Goal: Information Seeking & Learning: Learn about a topic

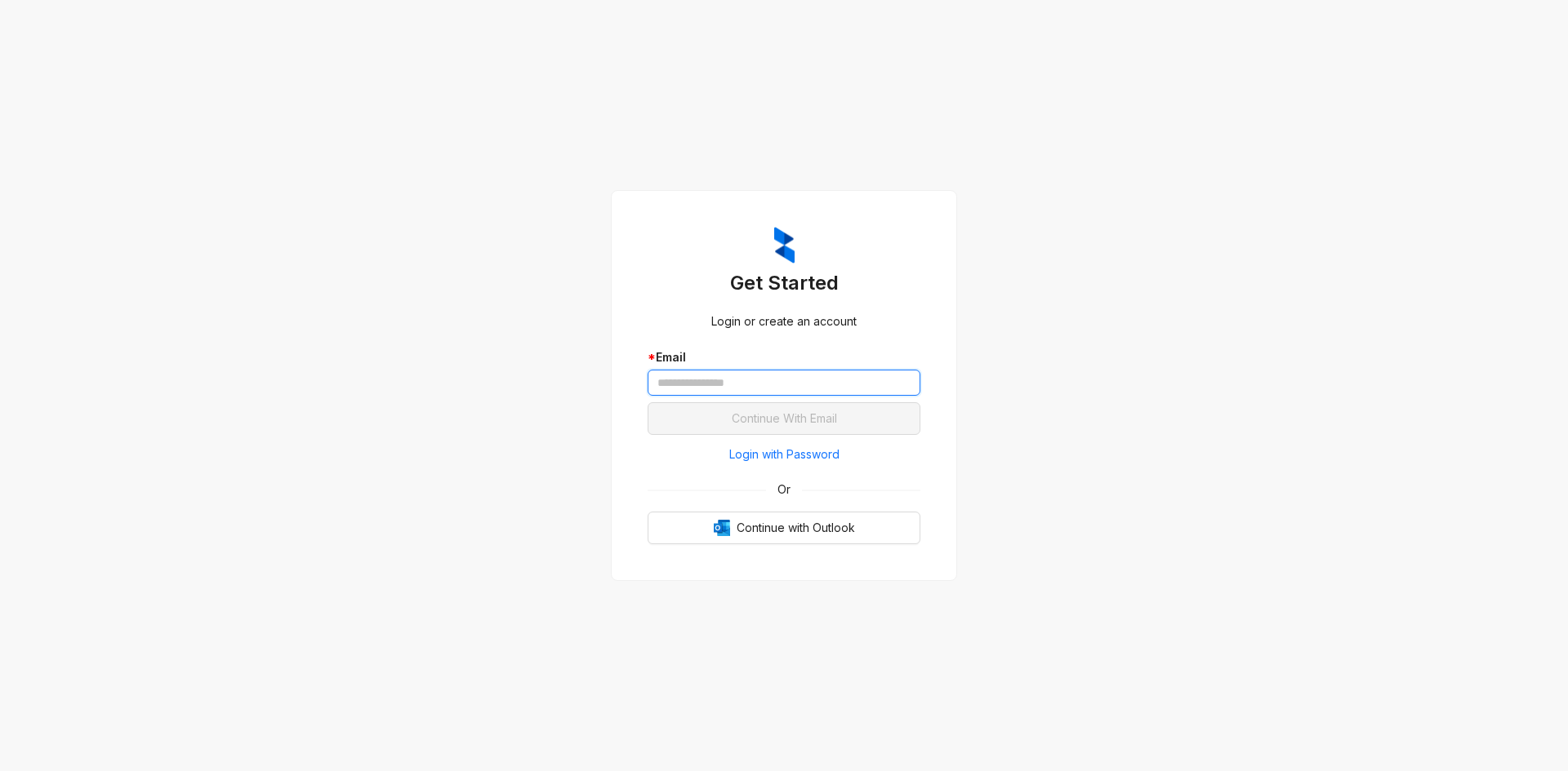
click at [705, 387] on input "text" at bounding box center [784, 383] width 273 height 26
click at [705, 386] on input "text" at bounding box center [784, 383] width 273 height 26
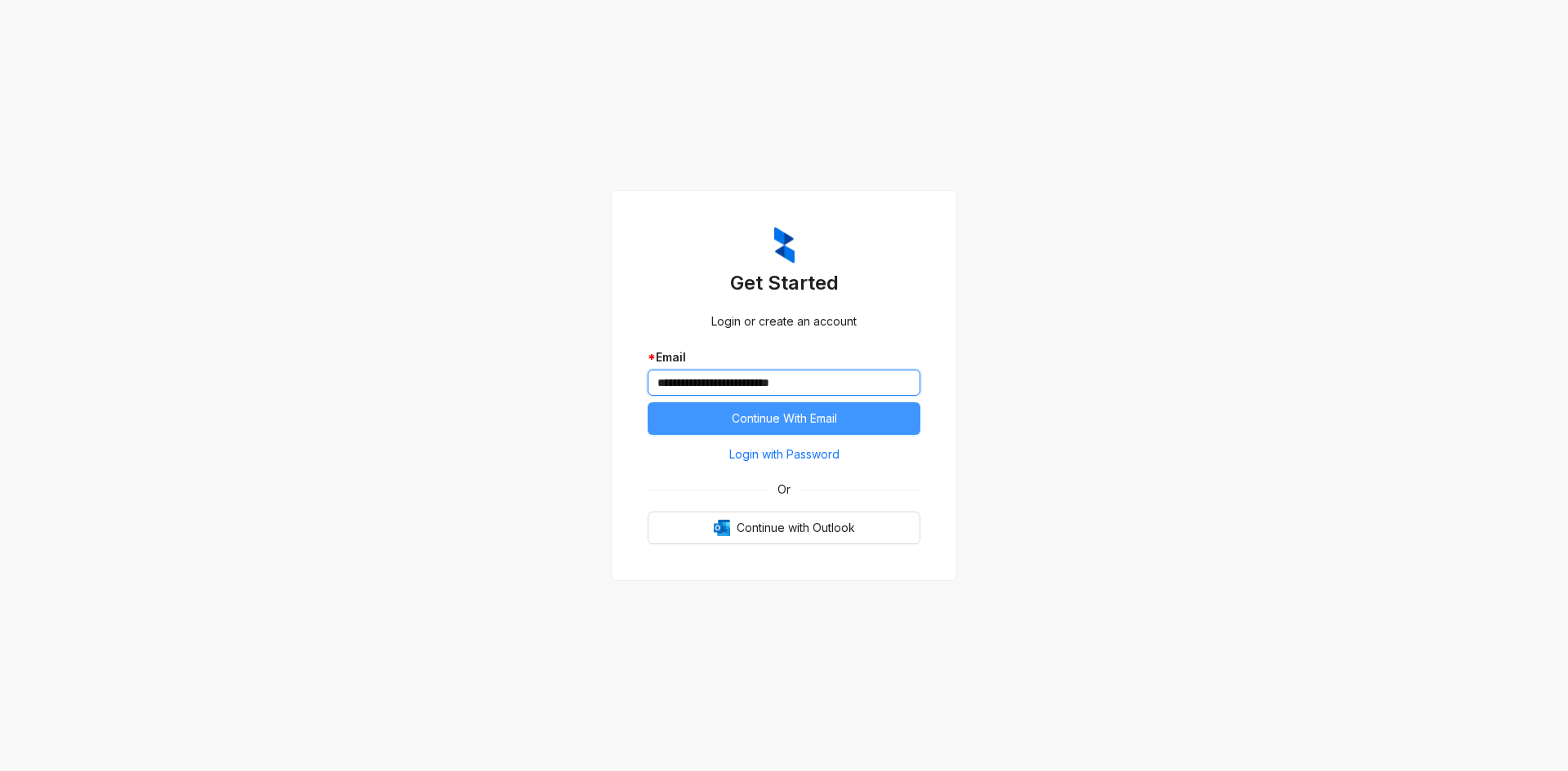
type input "**********"
click at [817, 413] on span "Continue With Email" at bounding box center [784, 419] width 106 height 18
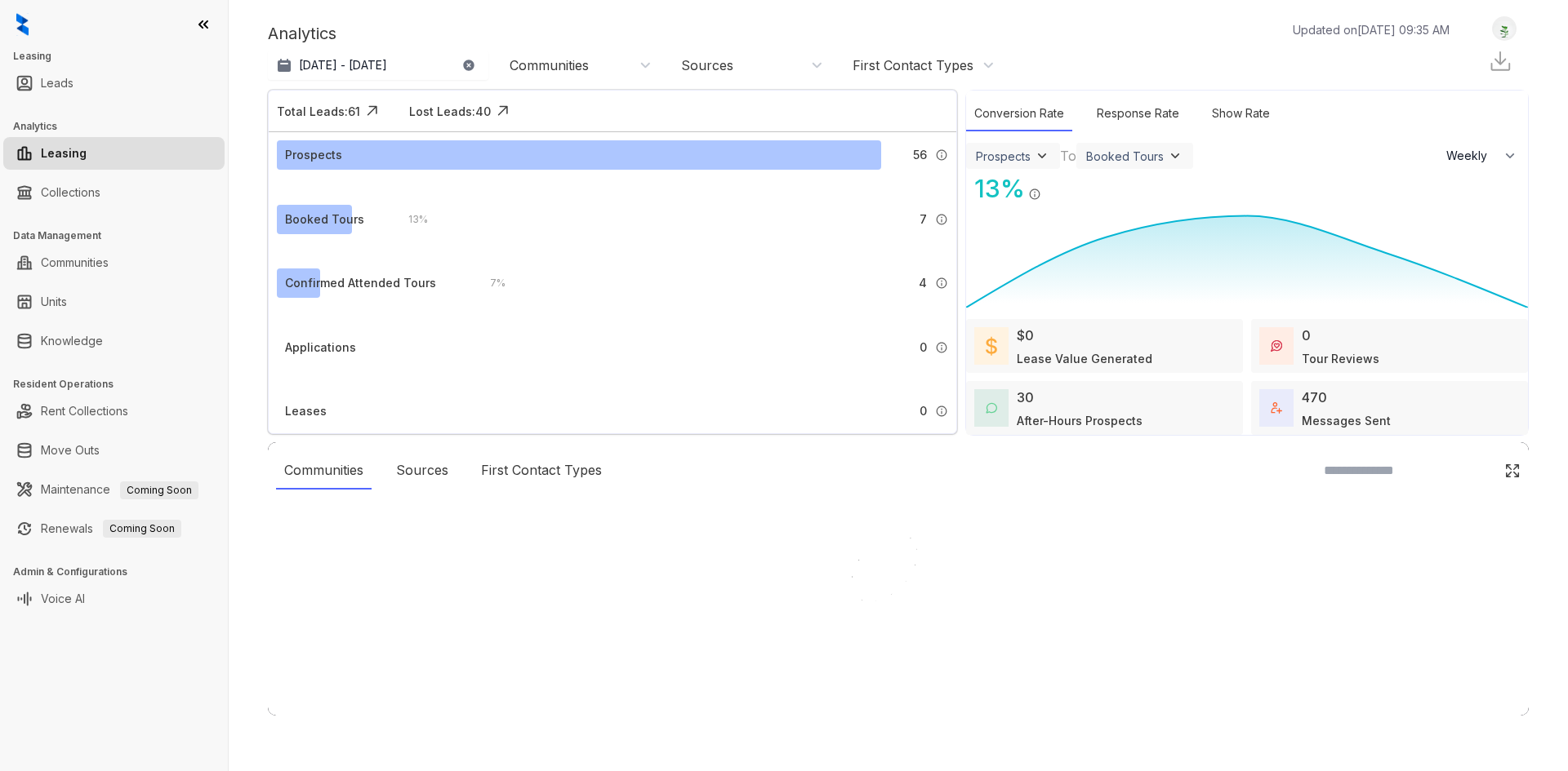
select select "******"
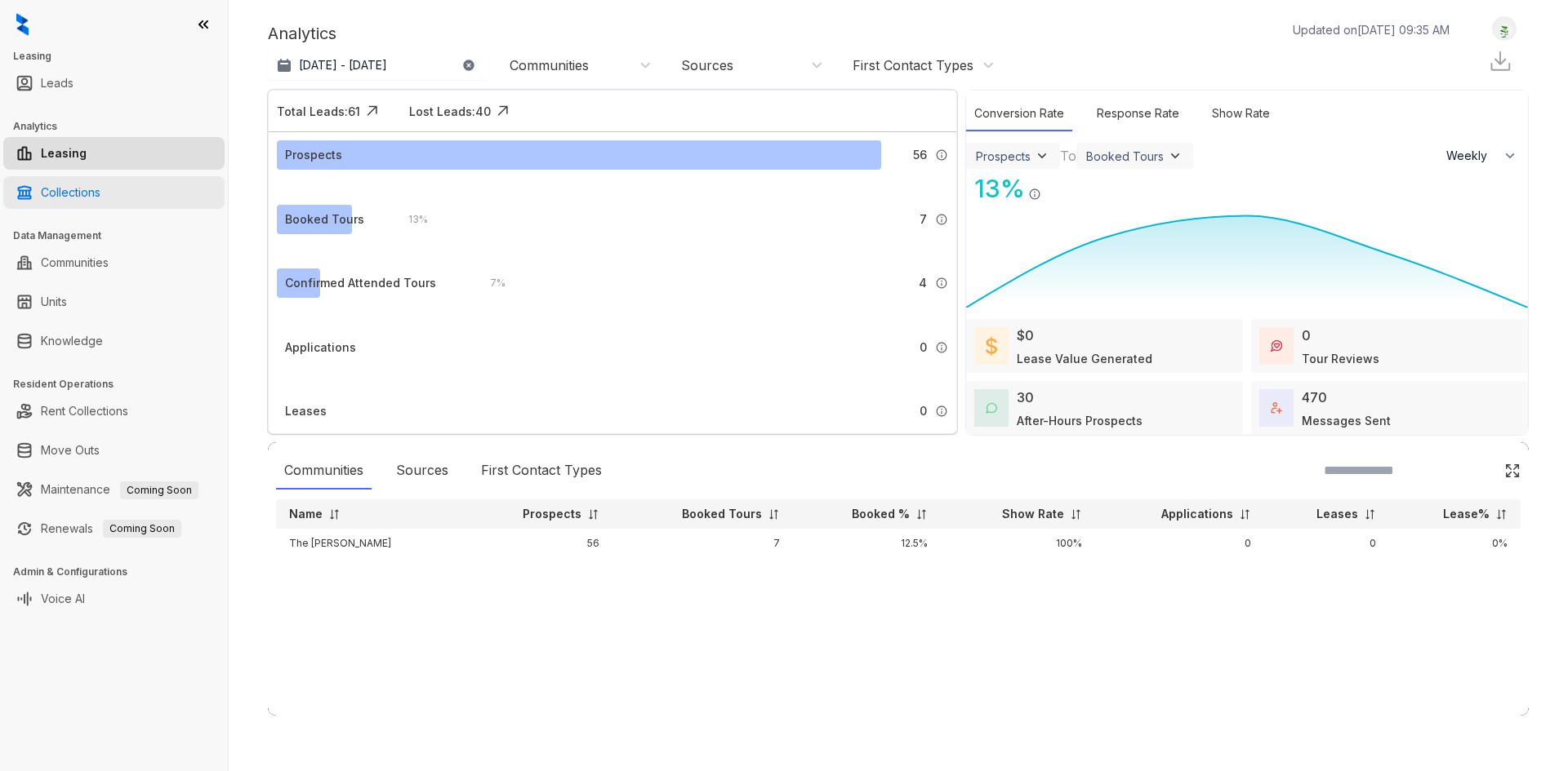
click at [64, 194] on link "Collections" at bounding box center [70, 192] width 60 height 33
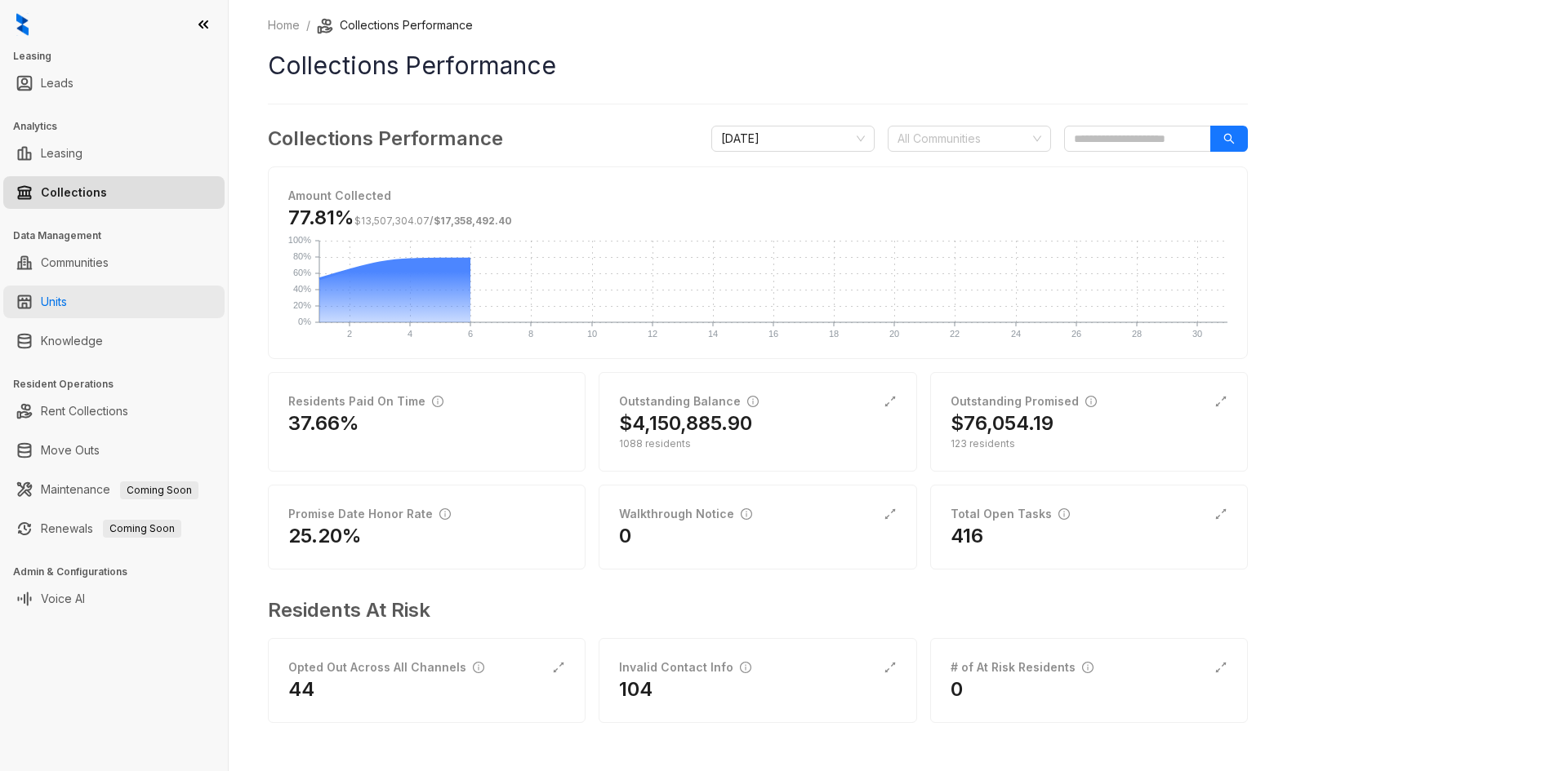
click at [59, 295] on link "Units" at bounding box center [53, 302] width 26 height 33
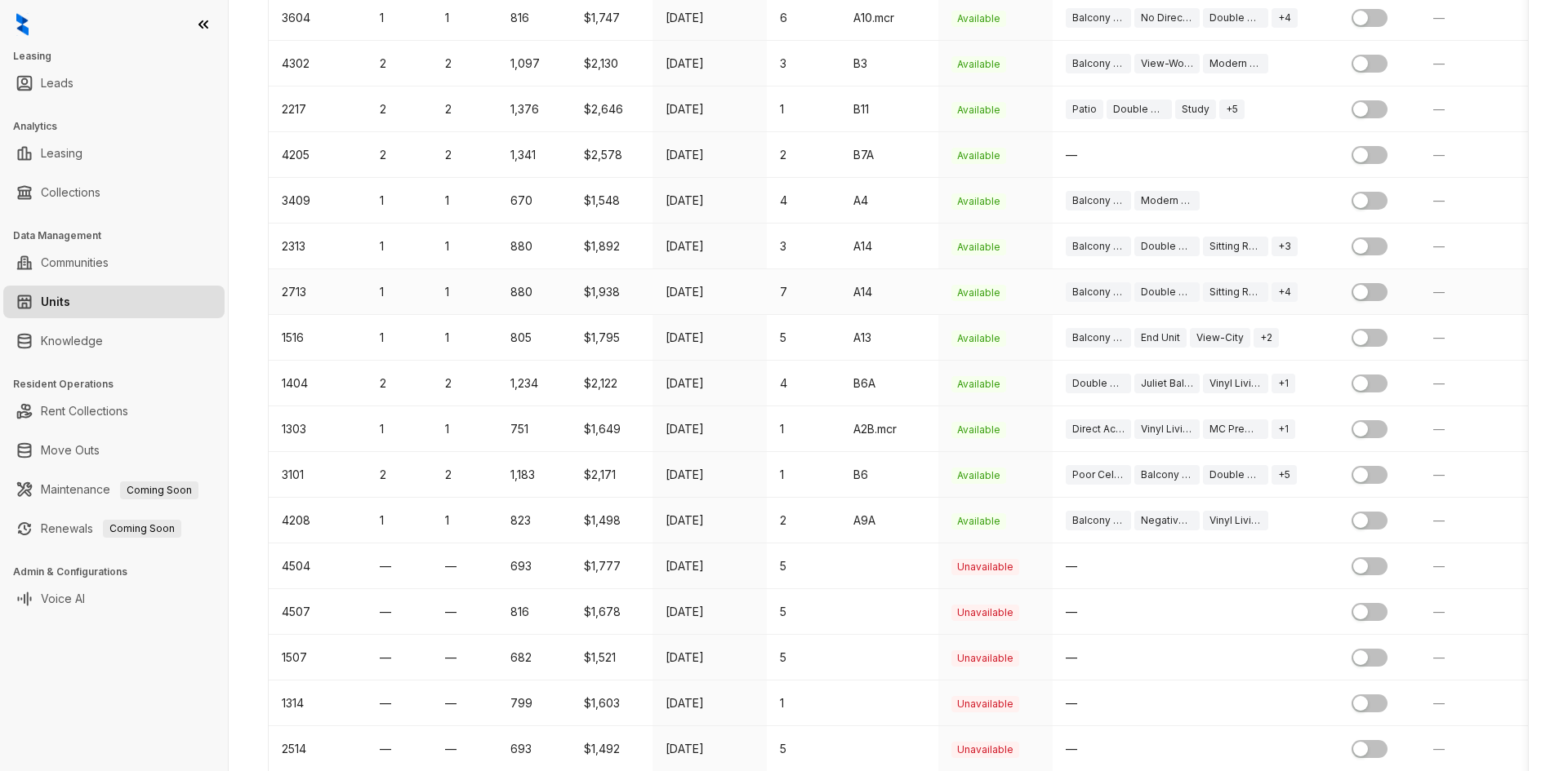
scroll to position [898, 0]
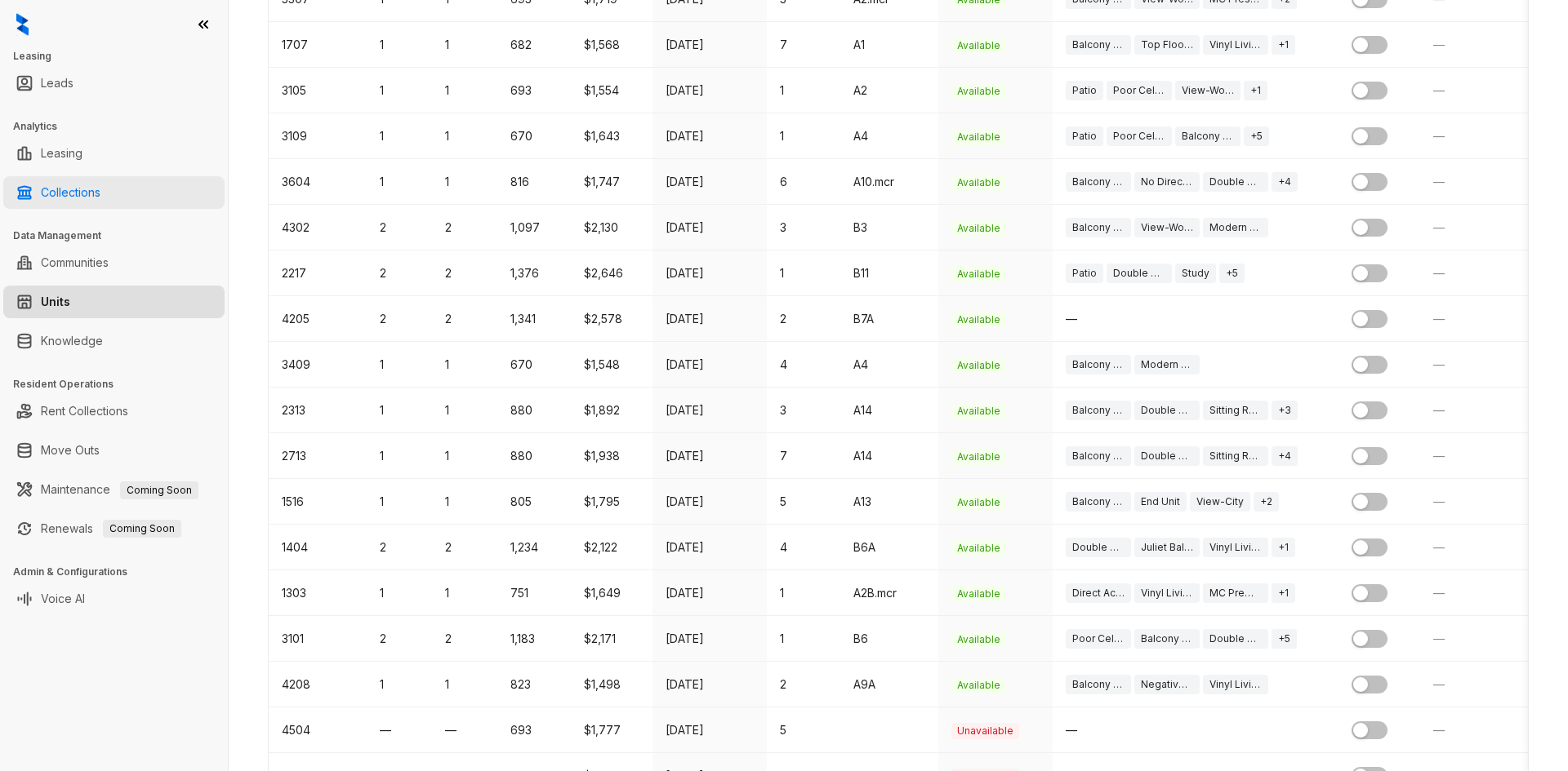
click at [50, 198] on link "Collections" at bounding box center [70, 192] width 60 height 33
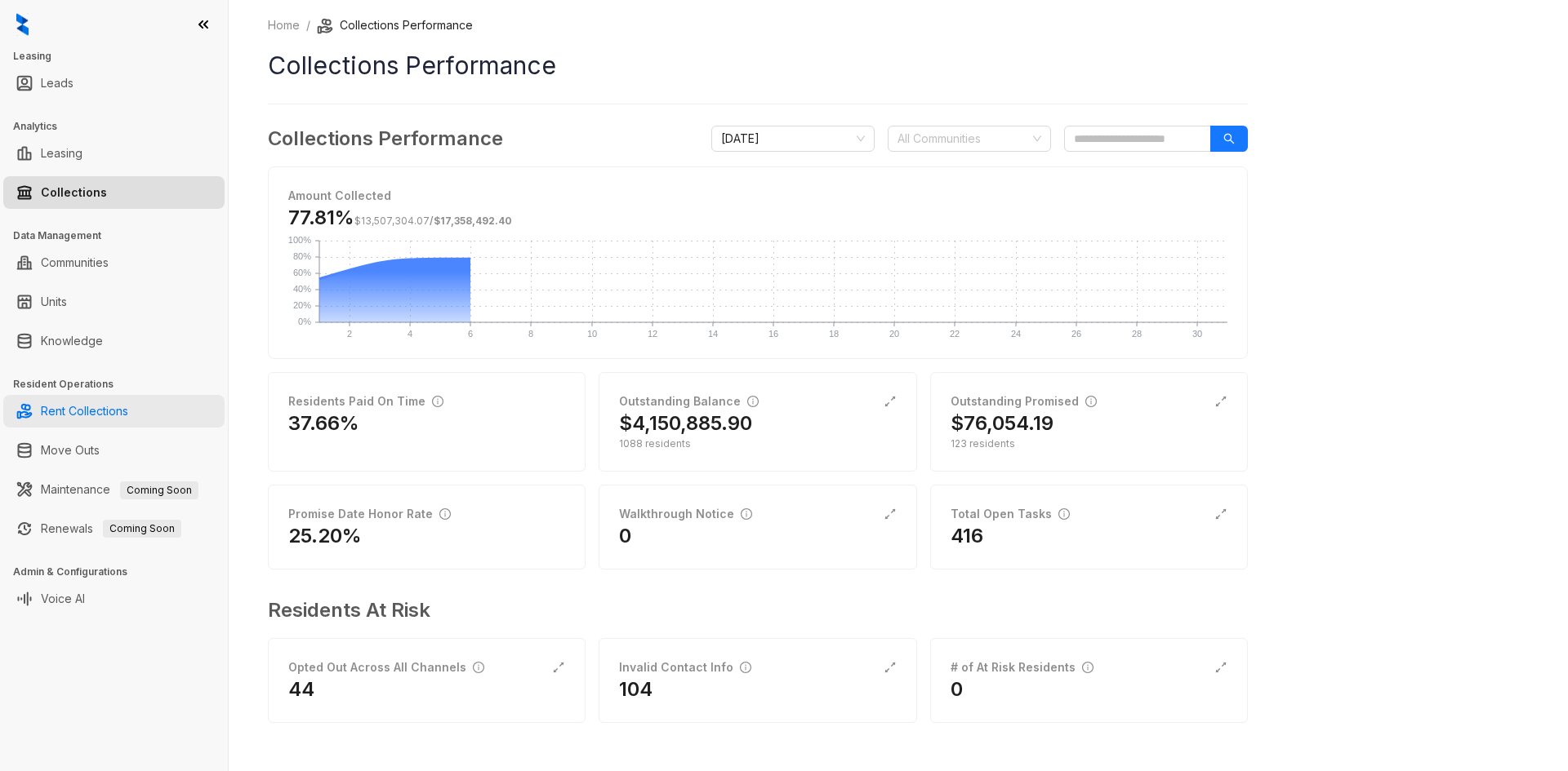
click at [66, 405] on link "Rent Collections" at bounding box center [84, 412] width 88 height 33
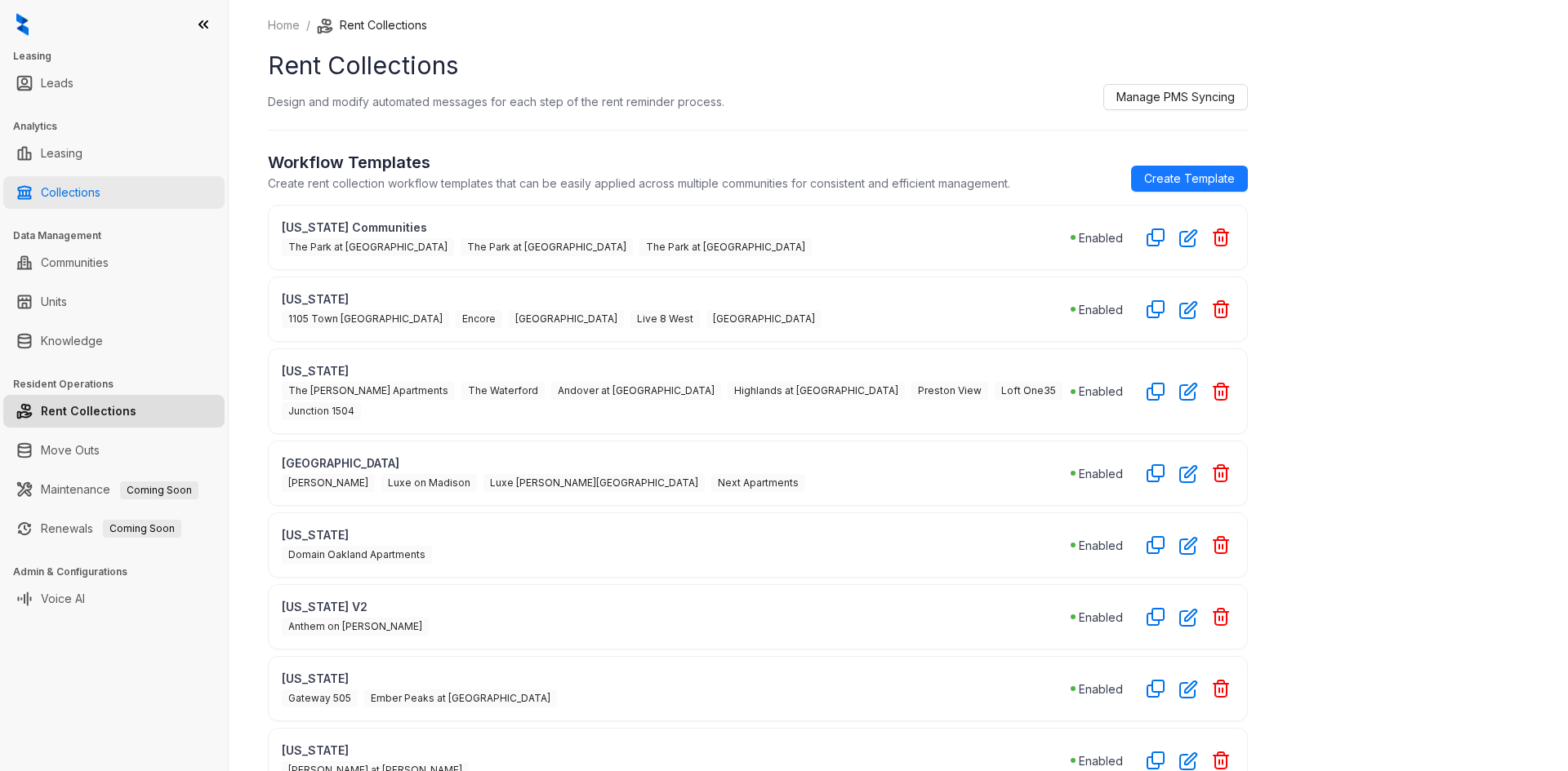
click at [55, 192] on link "Collections" at bounding box center [70, 192] width 60 height 33
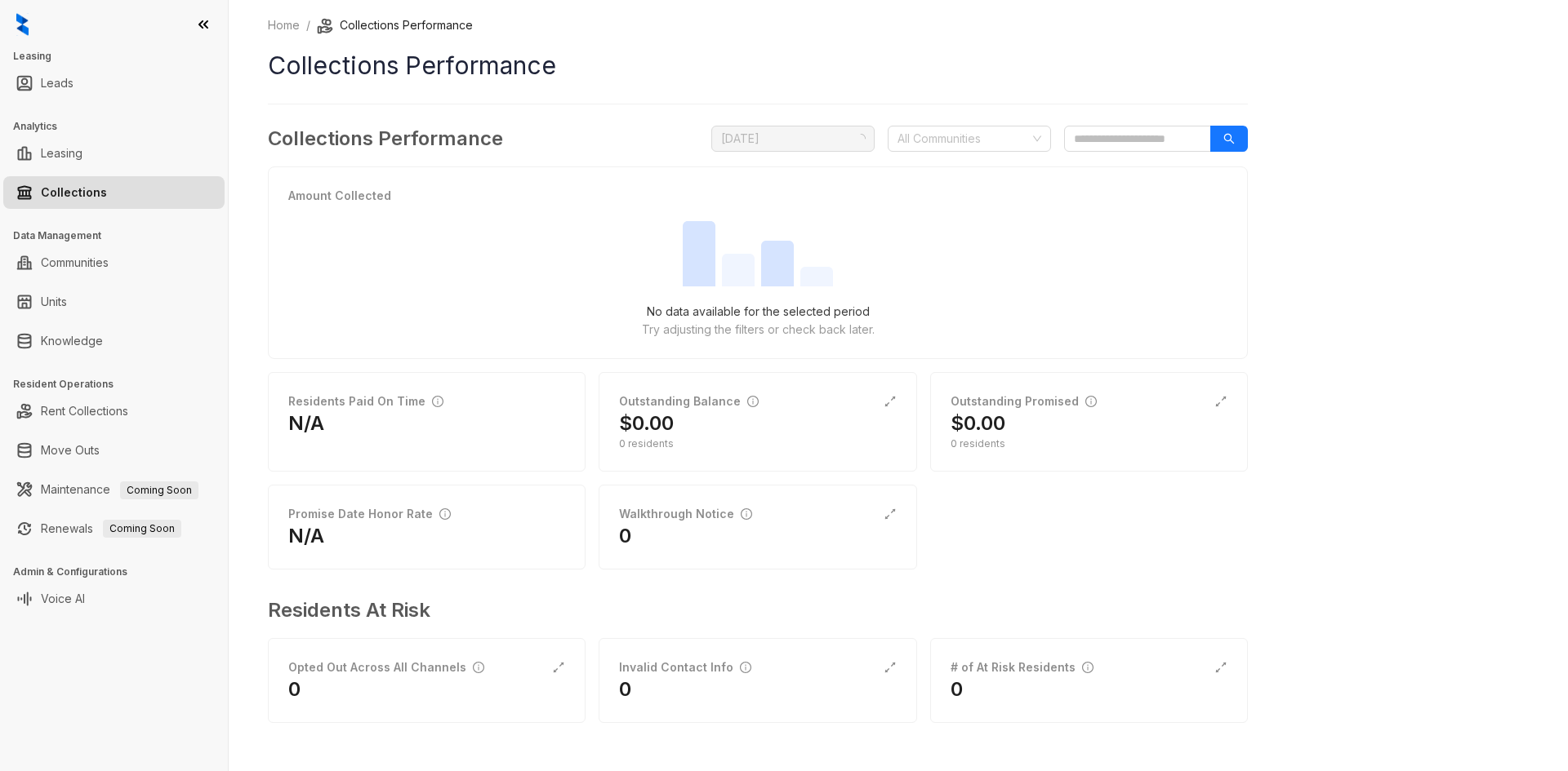
click at [26, 55] on h3 "Leasing" at bounding box center [120, 56] width 215 height 14
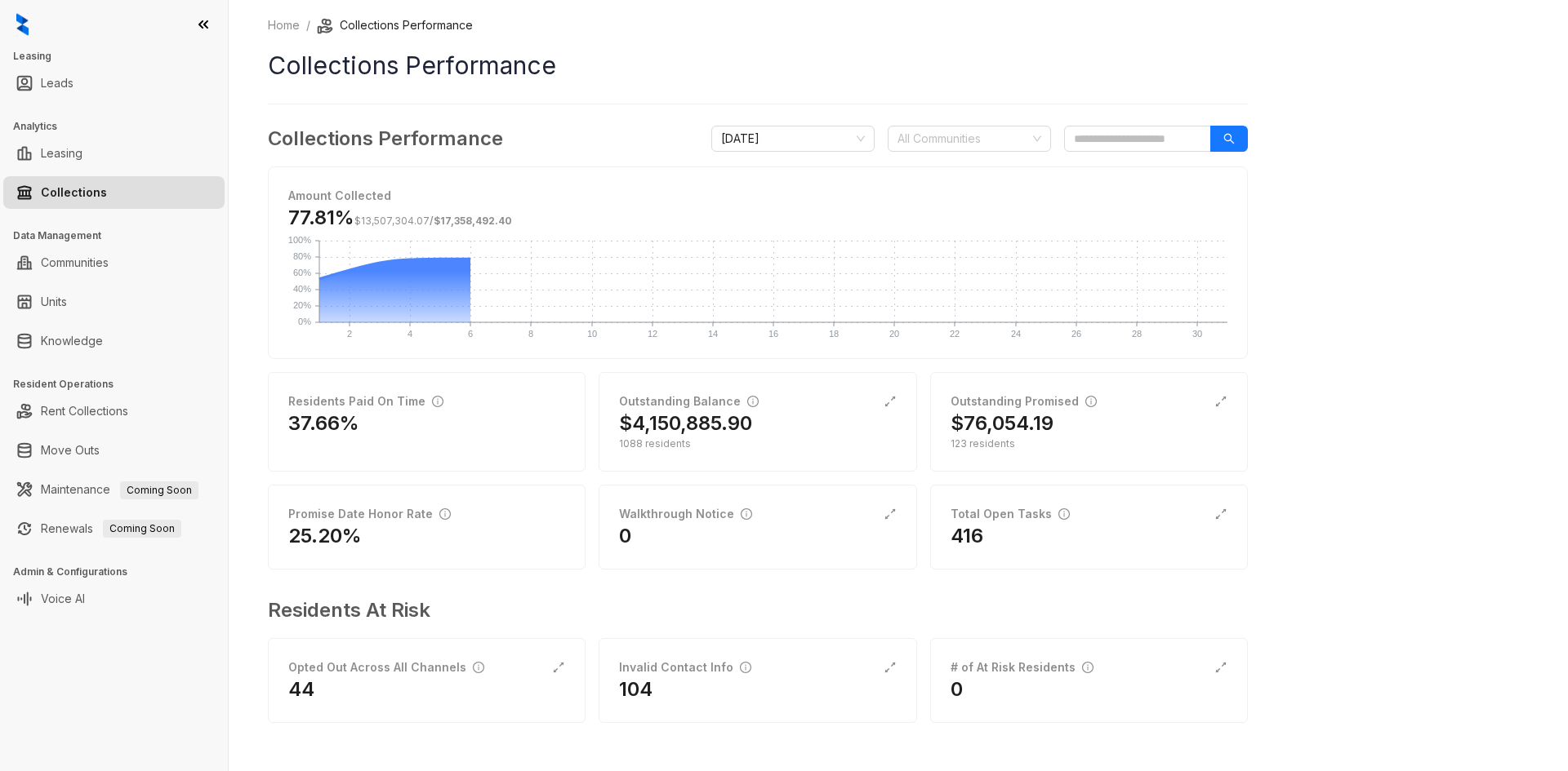
click at [201, 22] on icon at bounding box center [203, 24] width 16 height 16
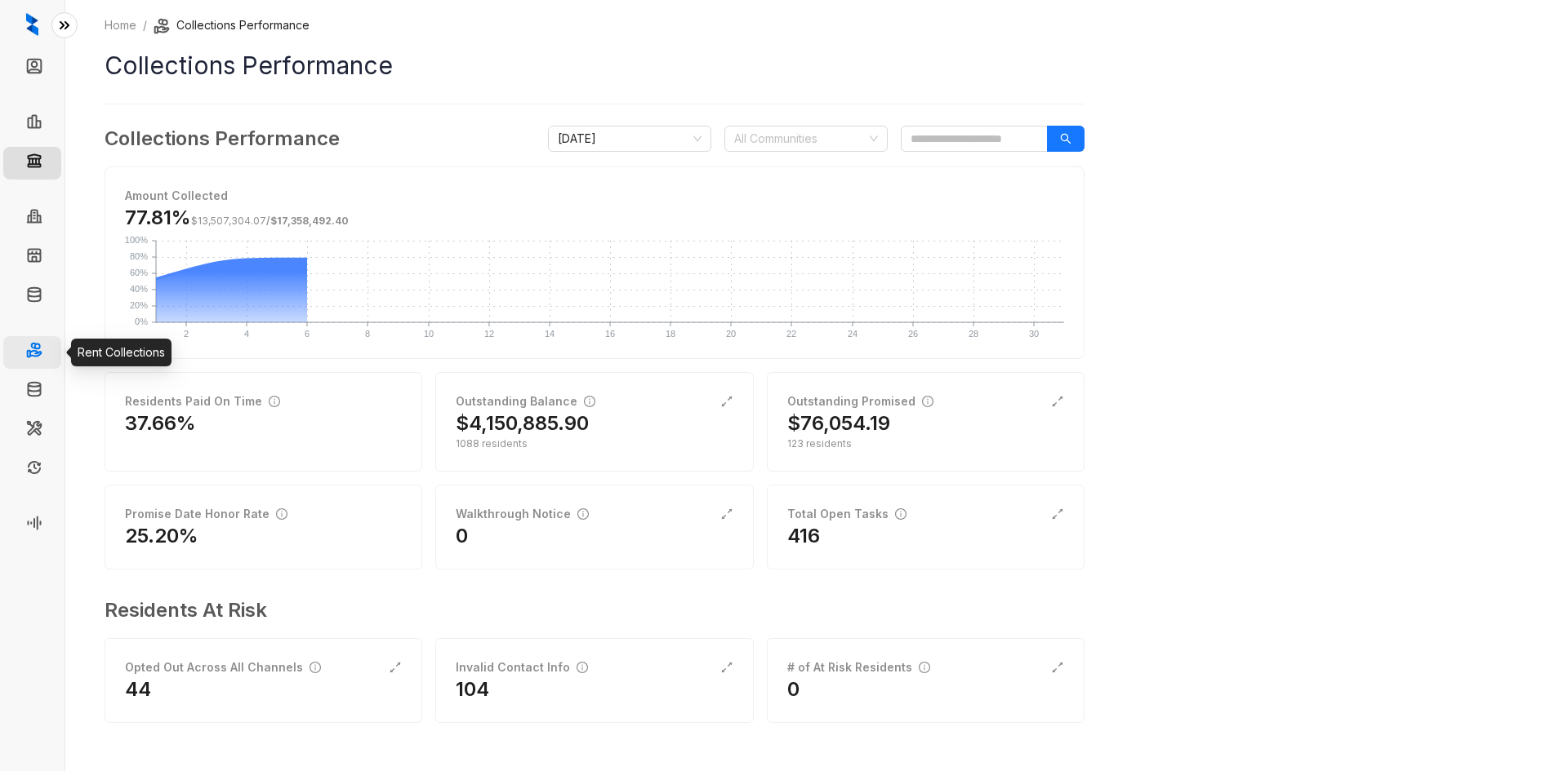
click at [51, 345] on link "Rent Collections" at bounding box center [94, 353] width 88 height 33
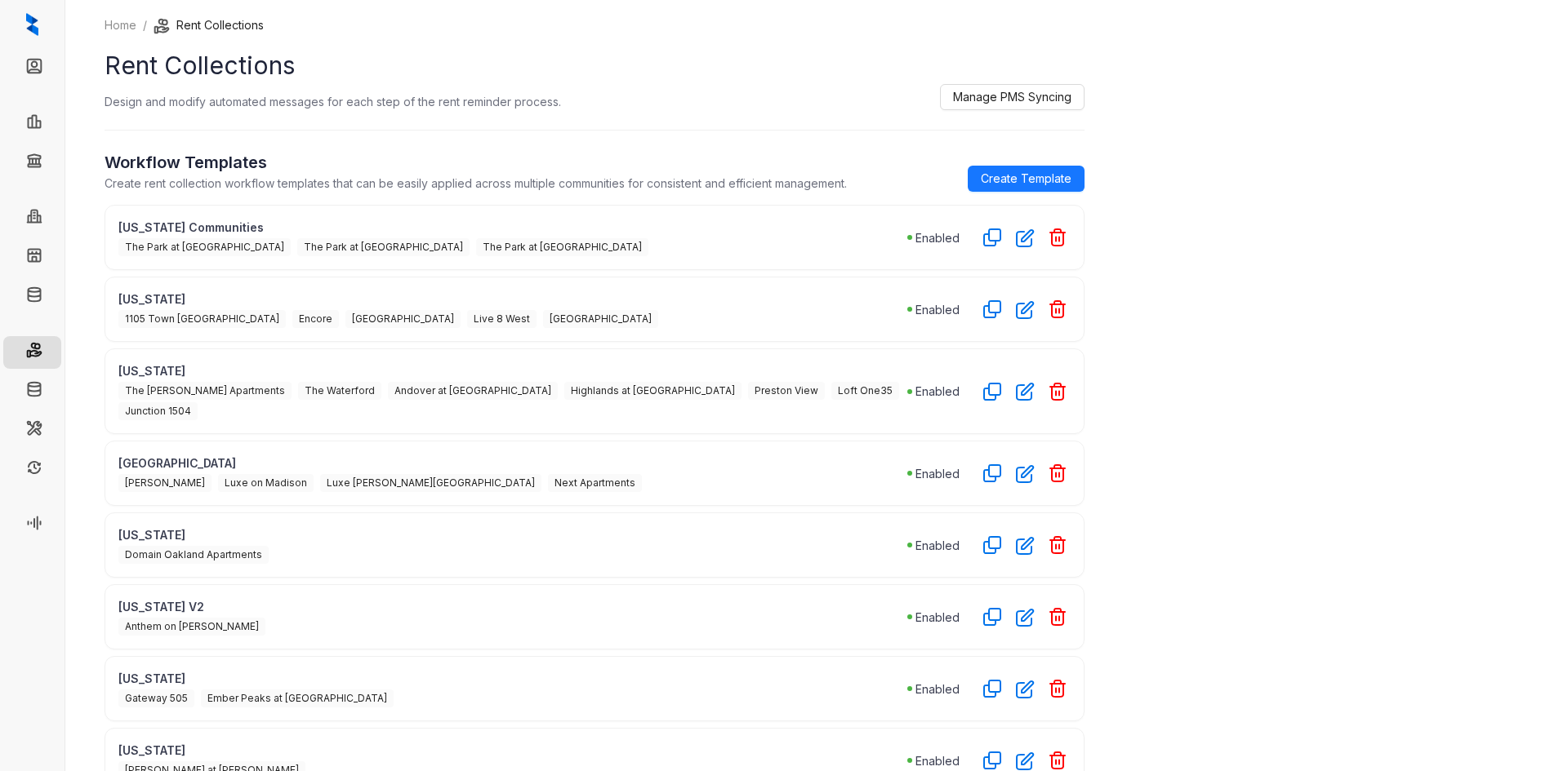
click at [61, 29] on icon at bounding box center [64, 24] width 8 height 6
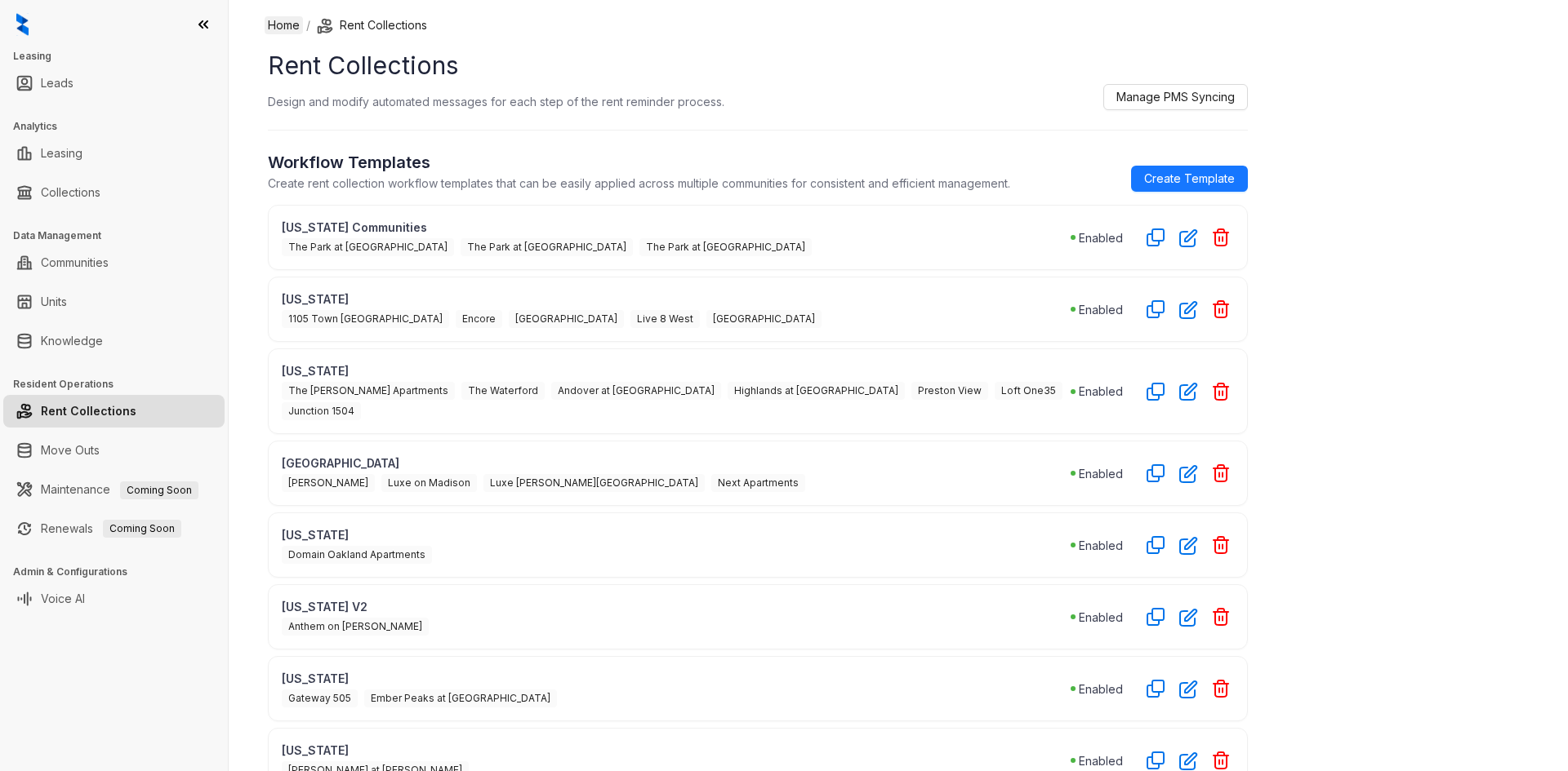
click at [285, 23] on link "Home" at bounding box center [284, 25] width 38 height 18
select select "******"
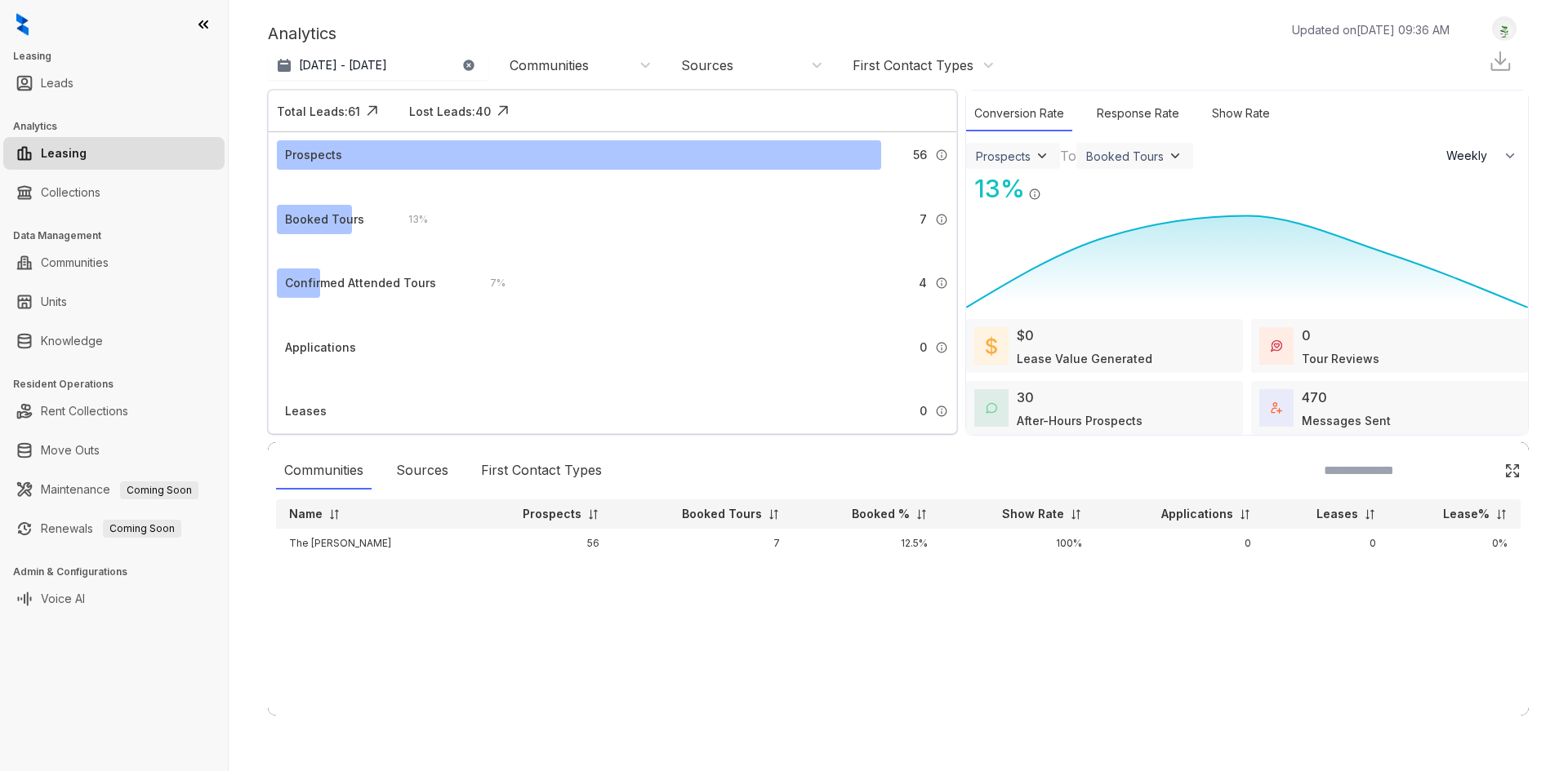
click at [1507, 29] on img at bounding box center [1504, 29] width 23 height 17
click at [454, 707] on div "Communities Sources First Contact Types Name Prospects Booked Tours Booked % Sh…" at bounding box center [899, 579] width 1261 height 274
click at [54, 193] on link "Collections" at bounding box center [70, 192] width 60 height 33
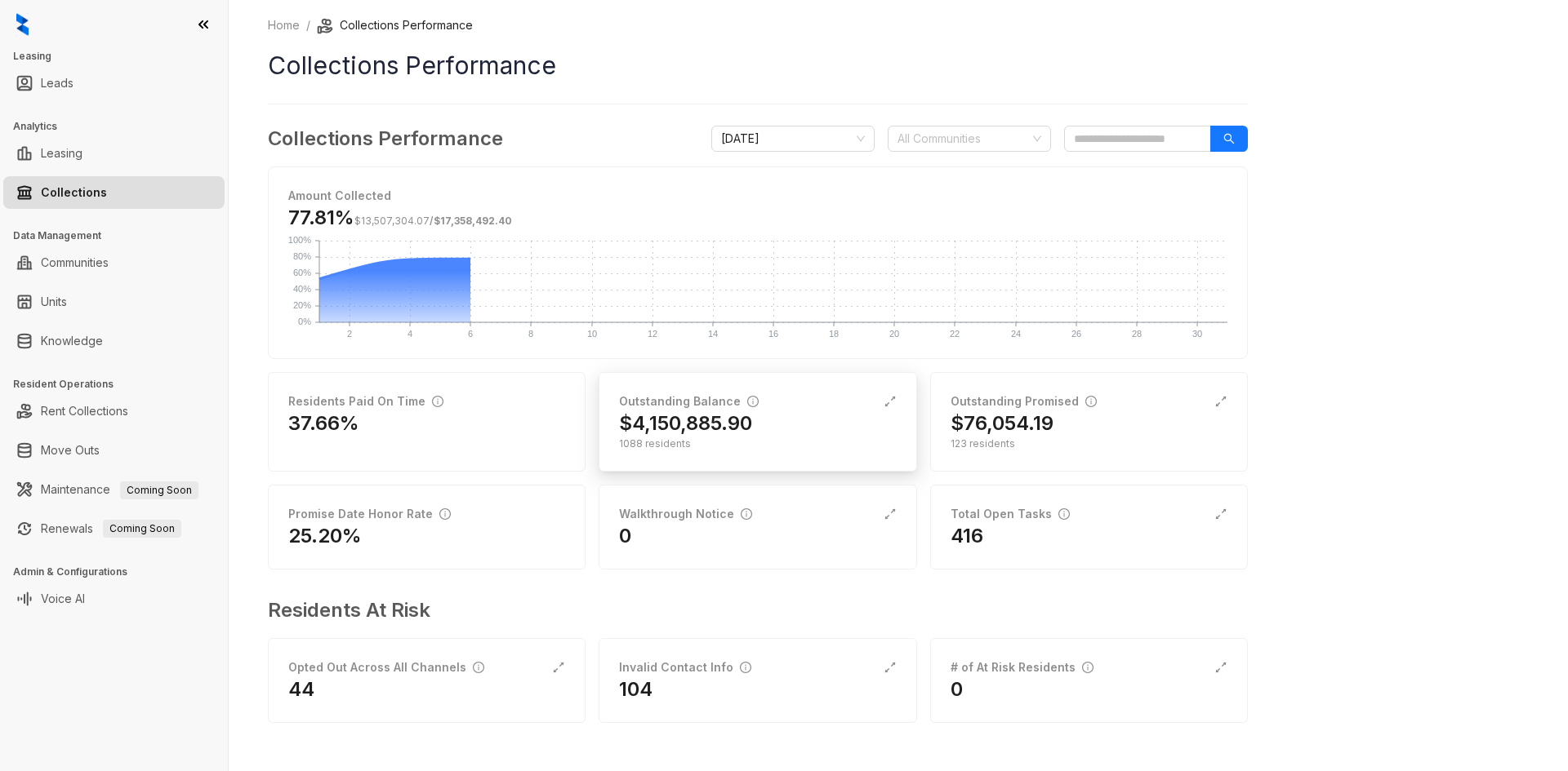
click at [729, 423] on h2 "$4,150,885.90" at bounding box center [685, 423] width 133 height 26
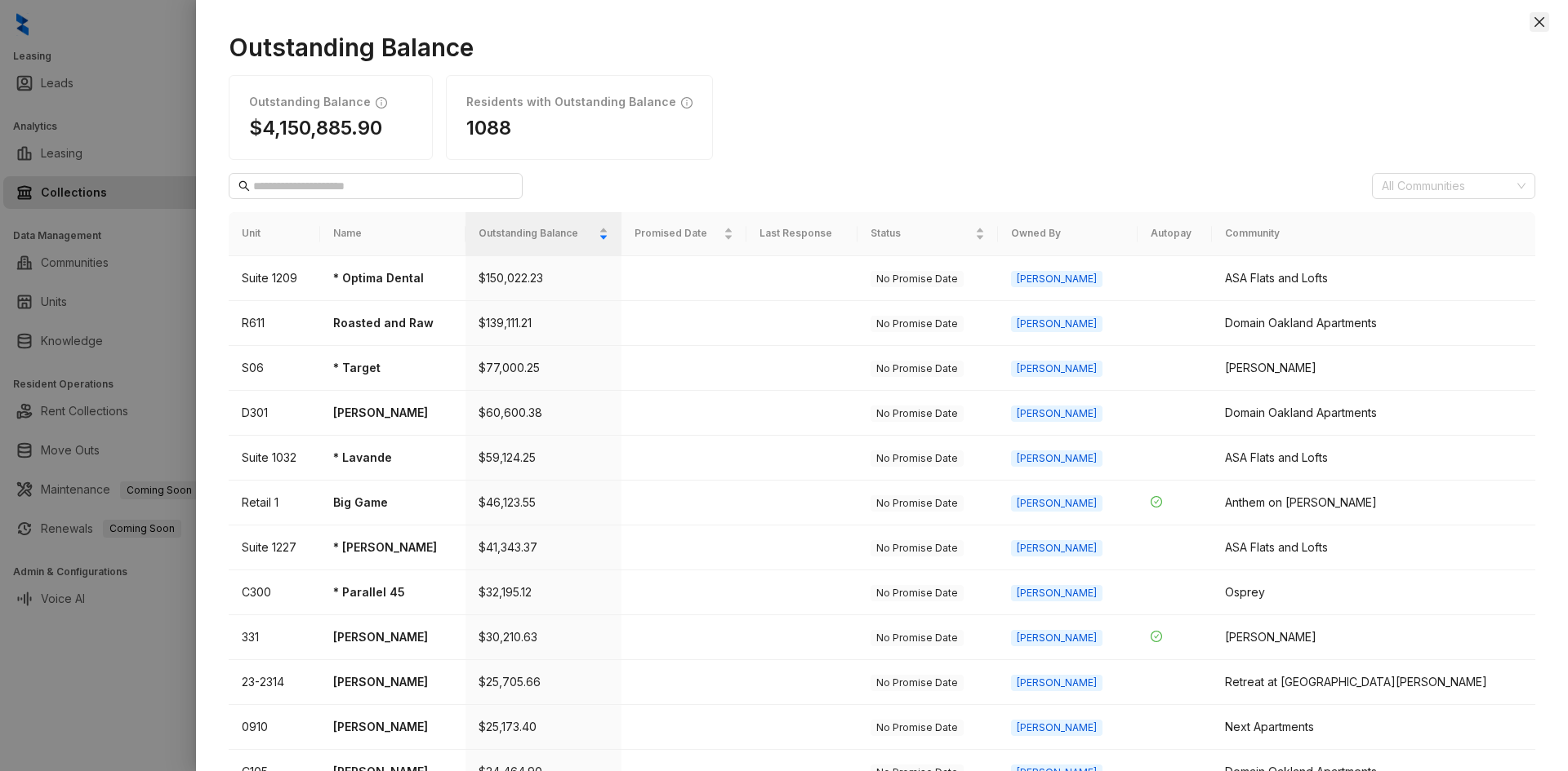
click at [1539, 18] on icon "close" at bounding box center [1539, 22] width 13 height 13
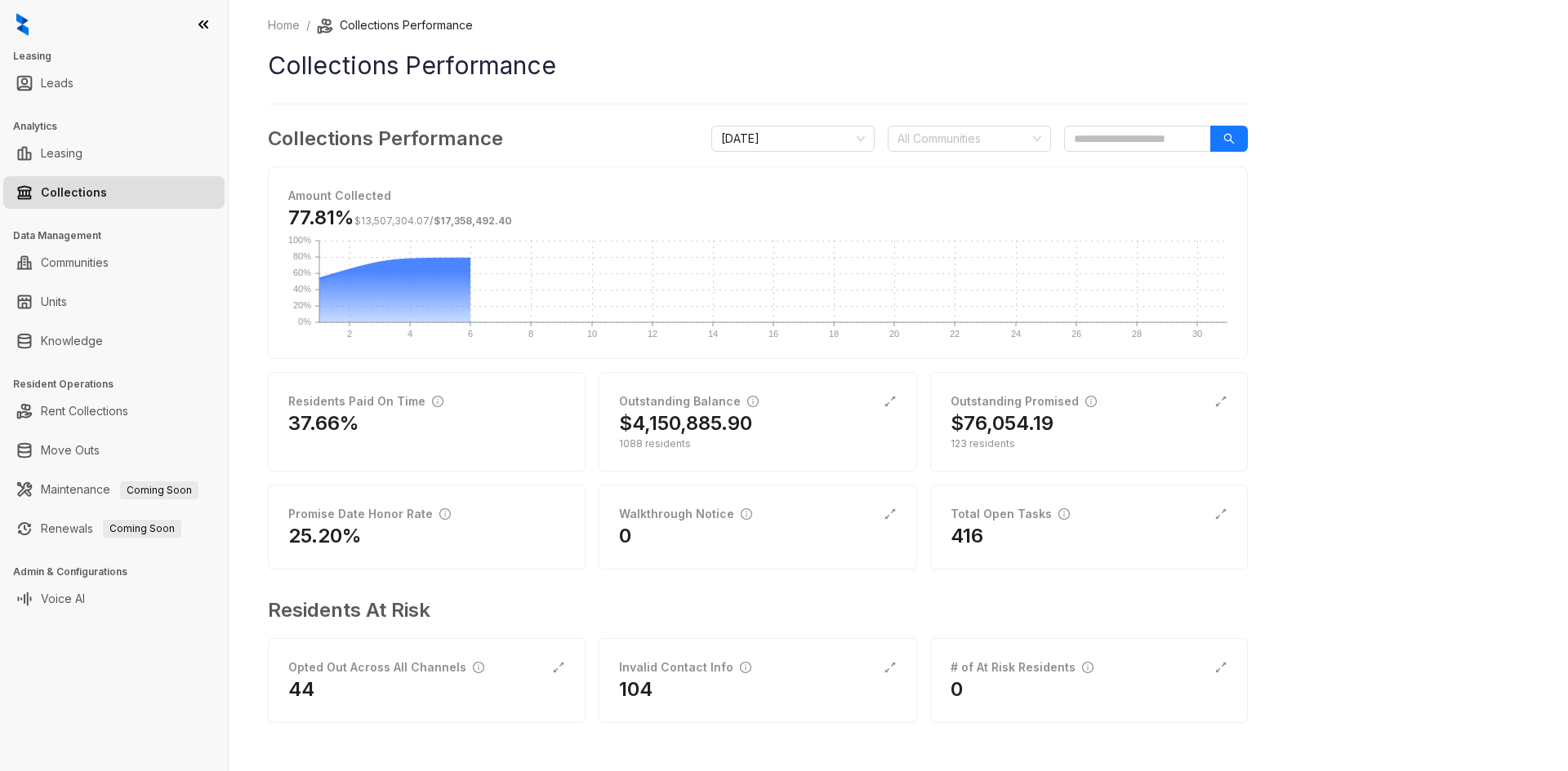
click at [200, 24] on icon at bounding box center [203, 24] width 8 height 6
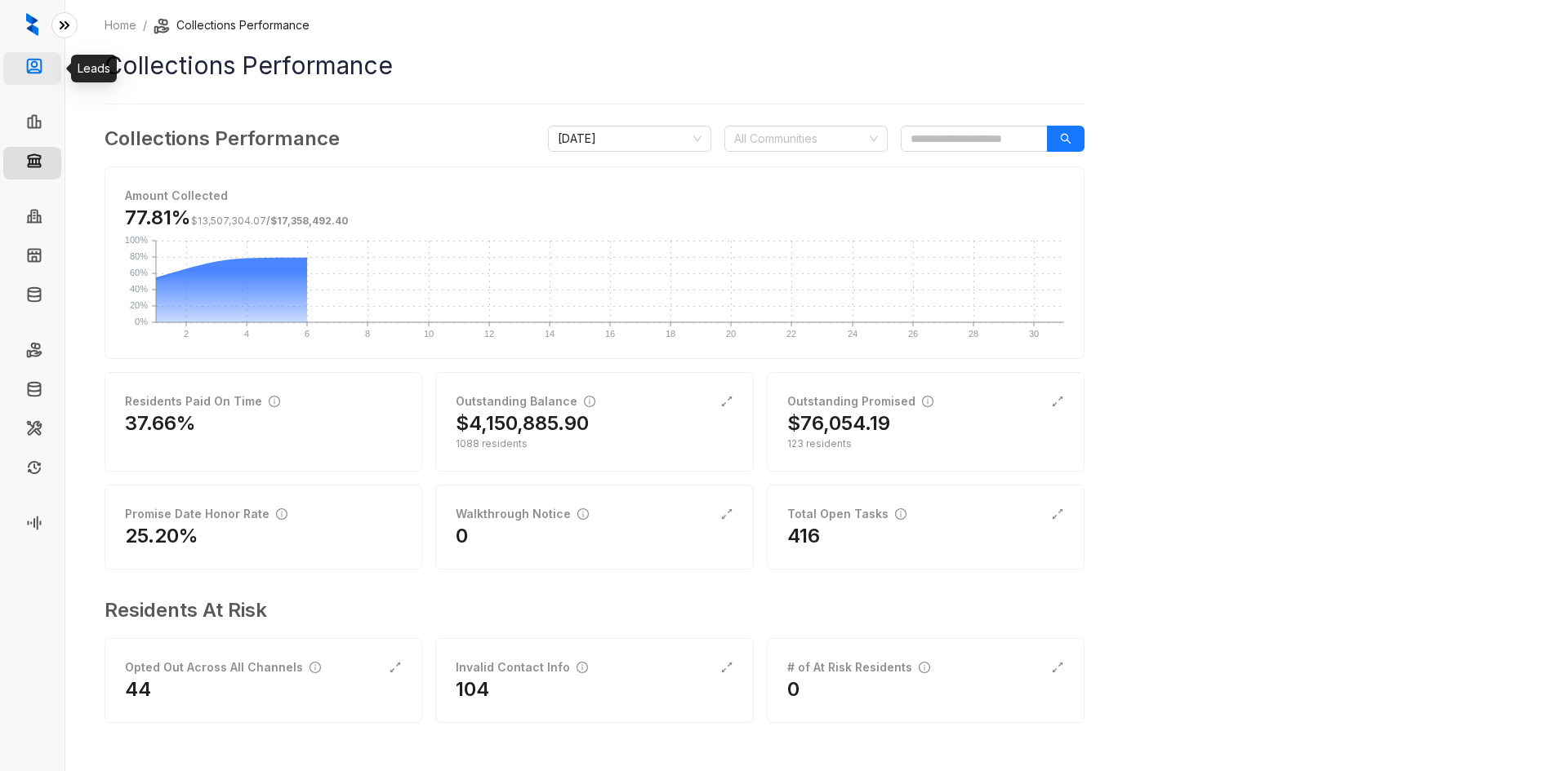
click at [51, 62] on link "Leads" at bounding box center [67, 69] width 33 height 33
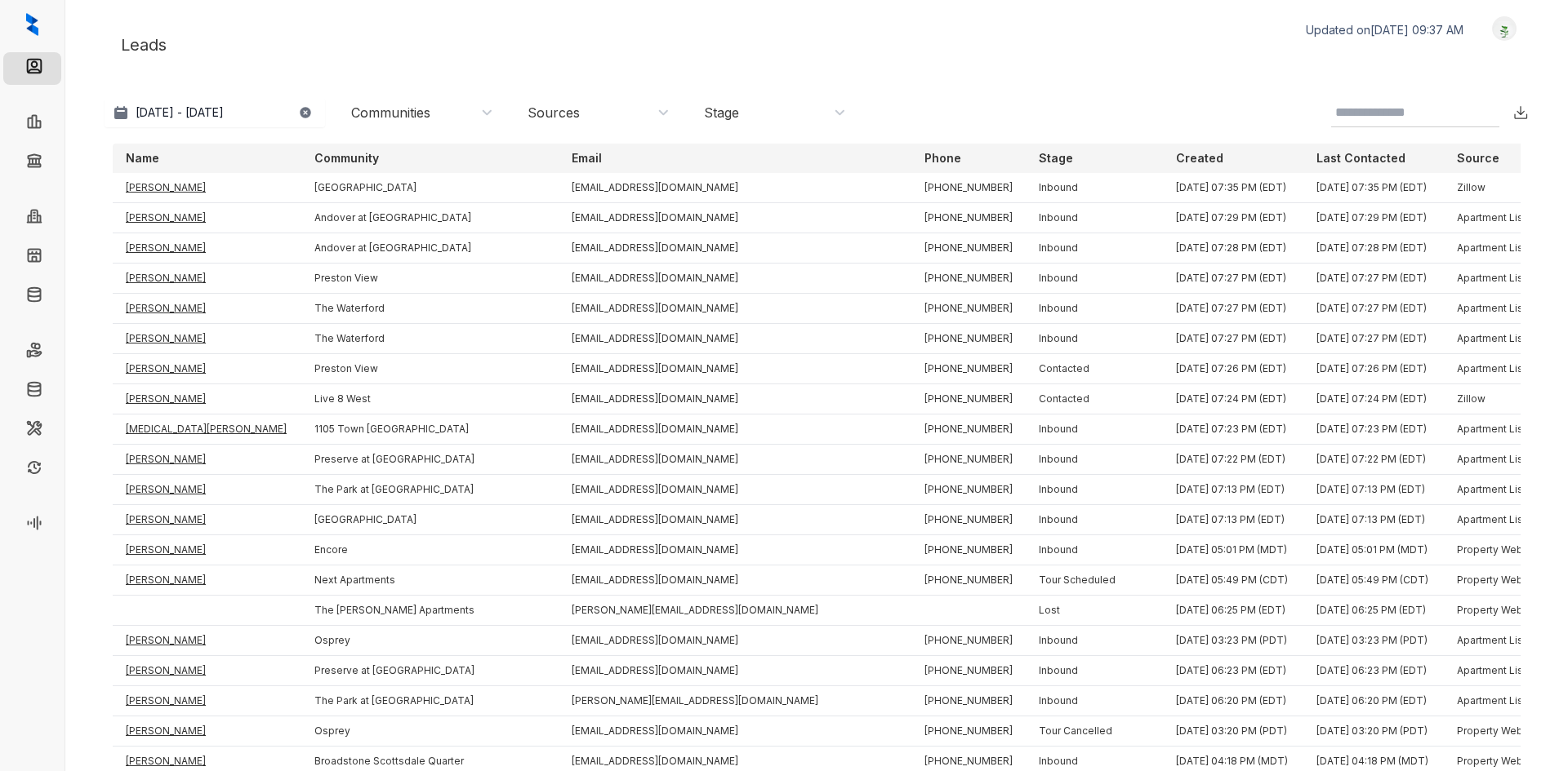
click at [61, 23] on icon at bounding box center [64, 25] width 16 height 16
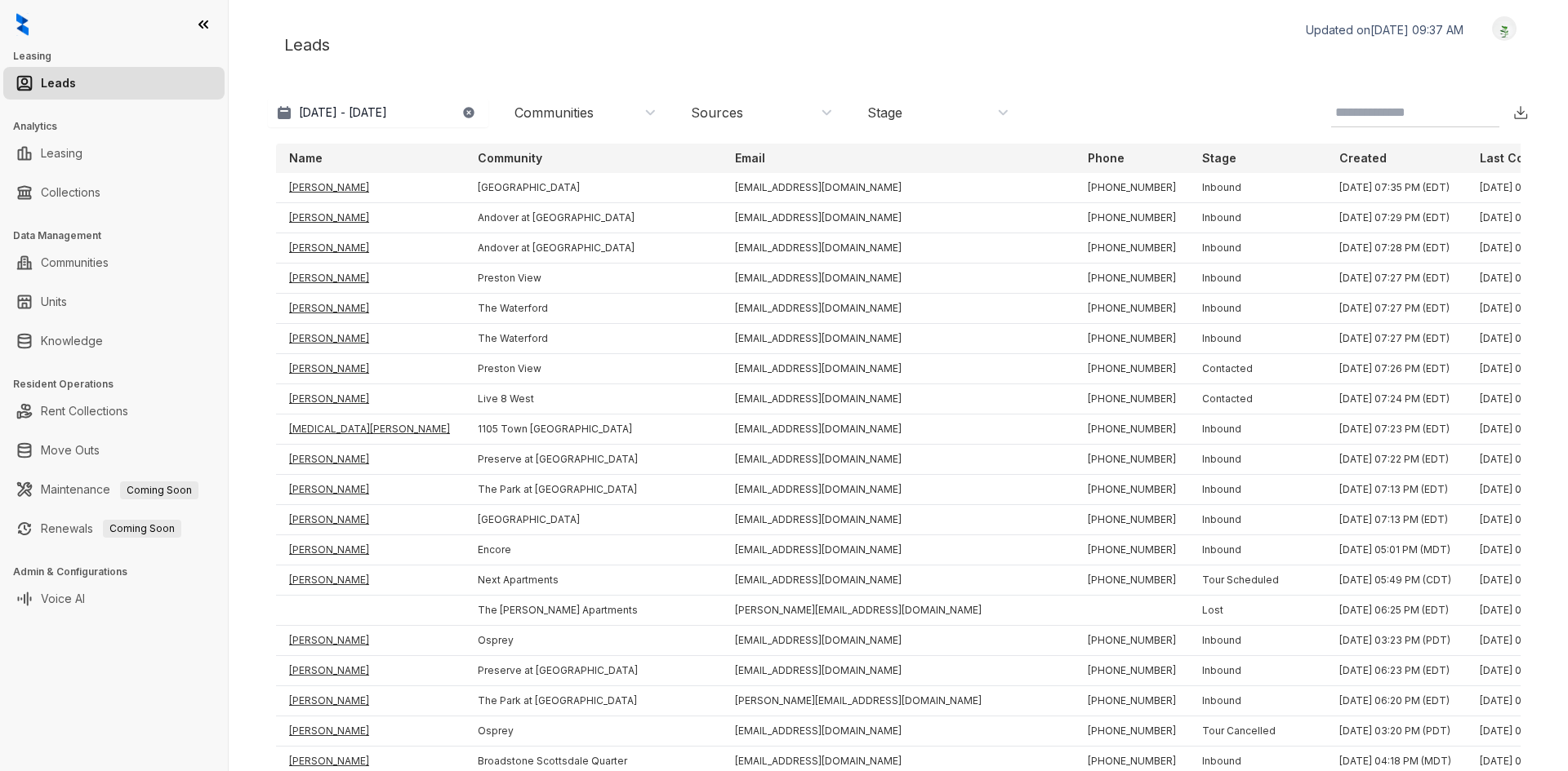
click at [1494, 26] on img at bounding box center [1504, 29] width 23 height 17
click at [60, 189] on link "Collections" at bounding box center [70, 192] width 60 height 33
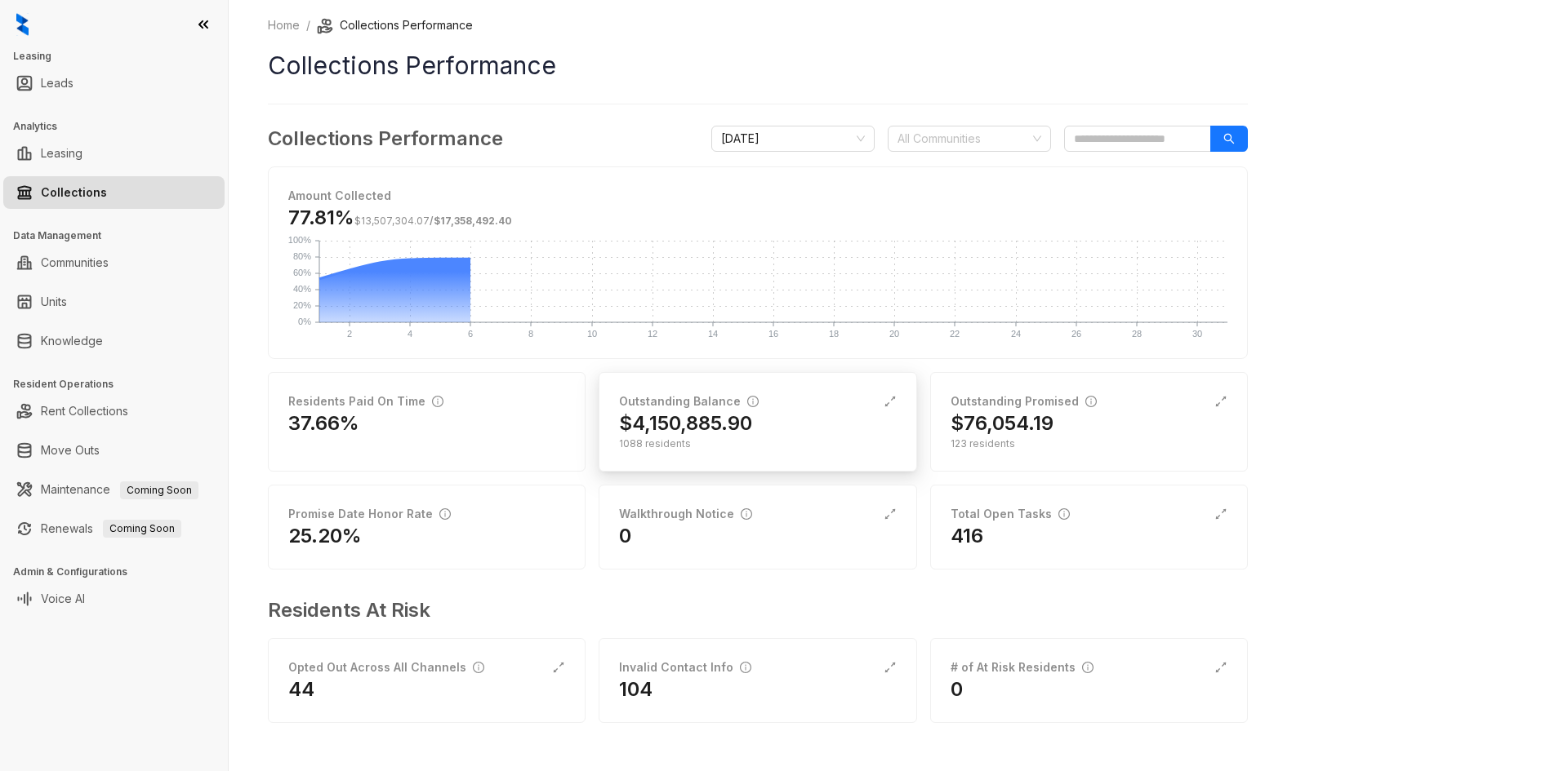
click at [700, 396] on div "Outstanding Balance" at bounding box center [688, 402] width 140 height 18
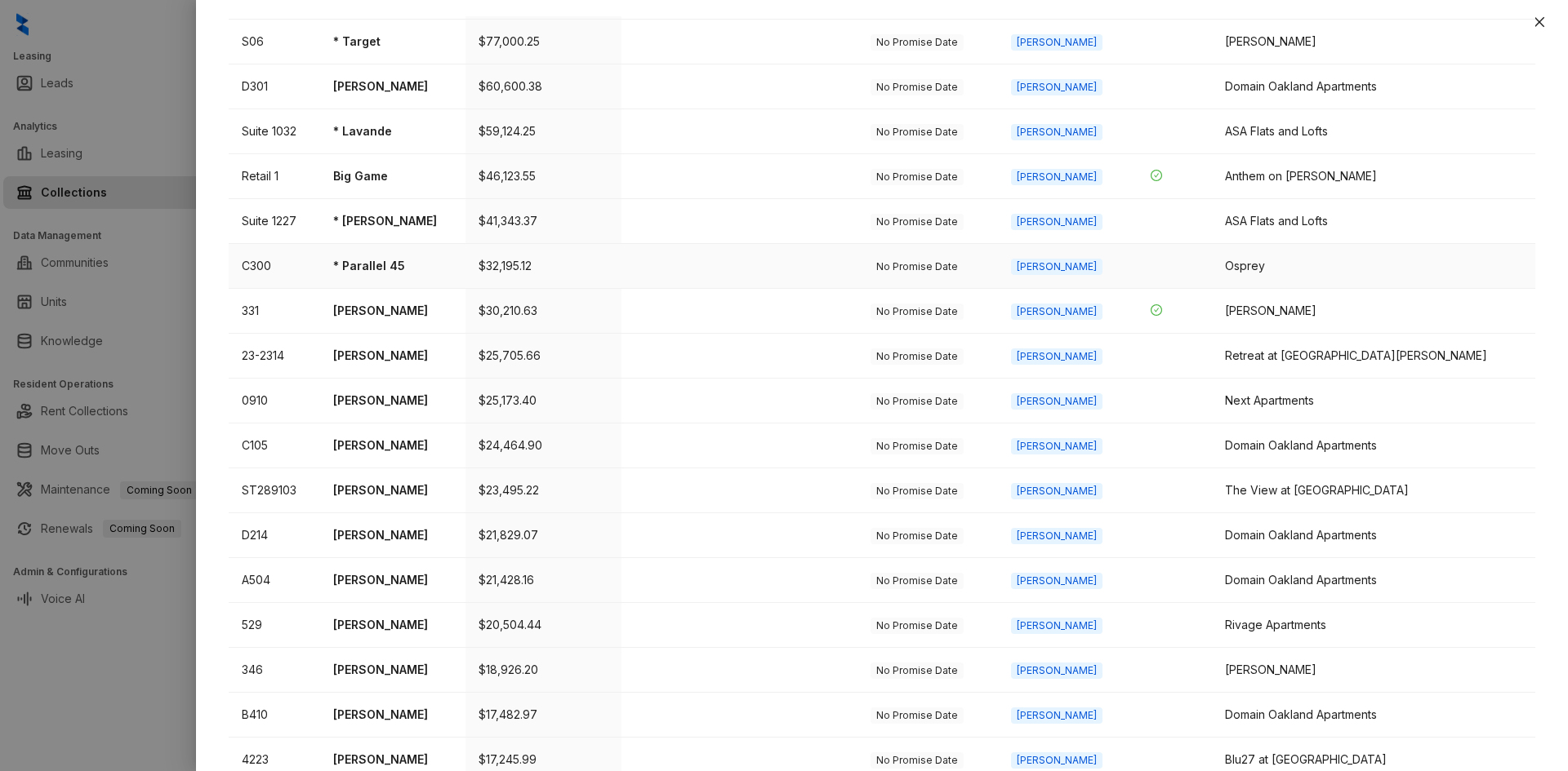
scroll to position [439, 0]
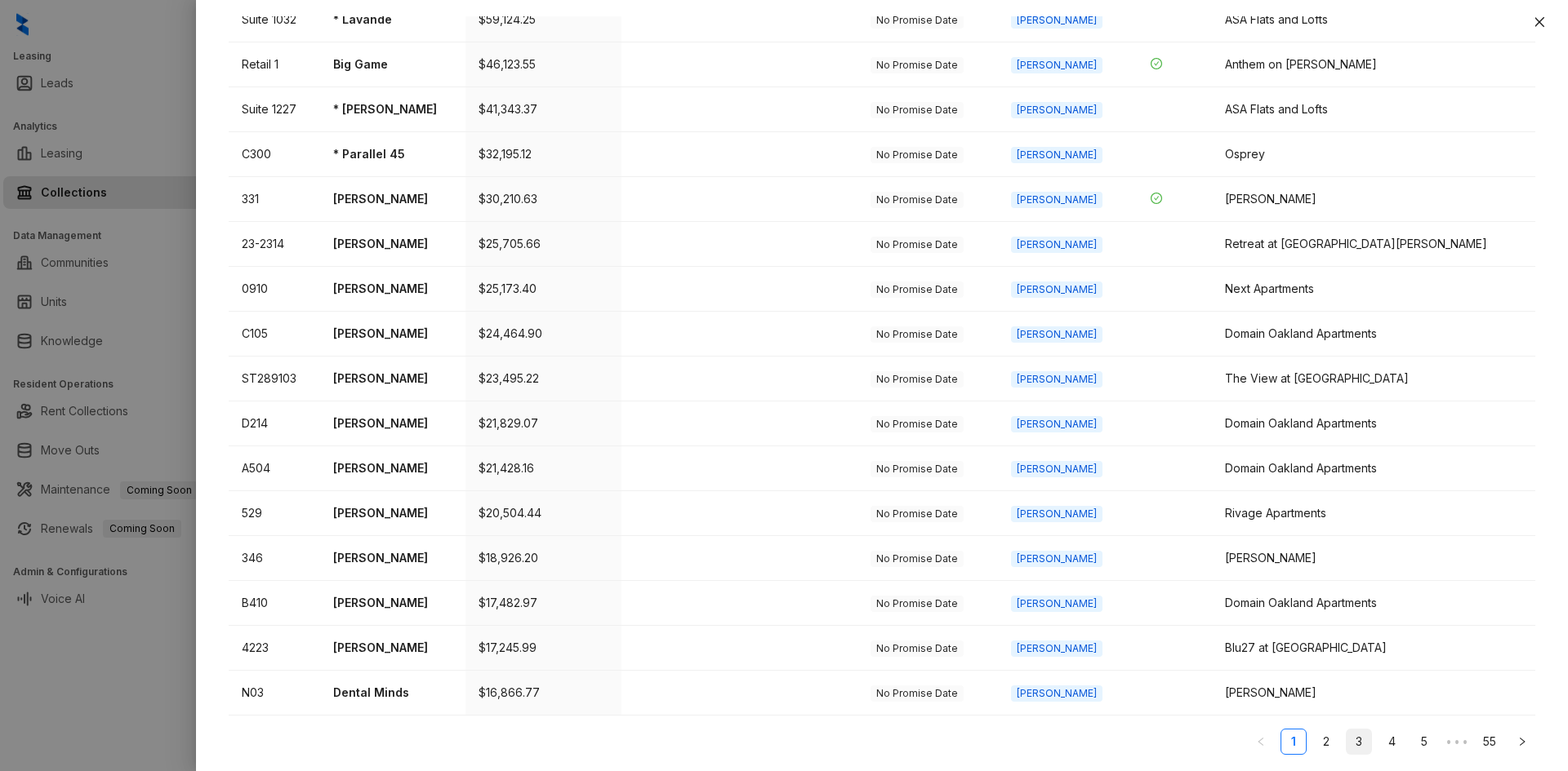
click at [1354, 742] on link "3" at bounding box center [1358, 741] width 24 height 24
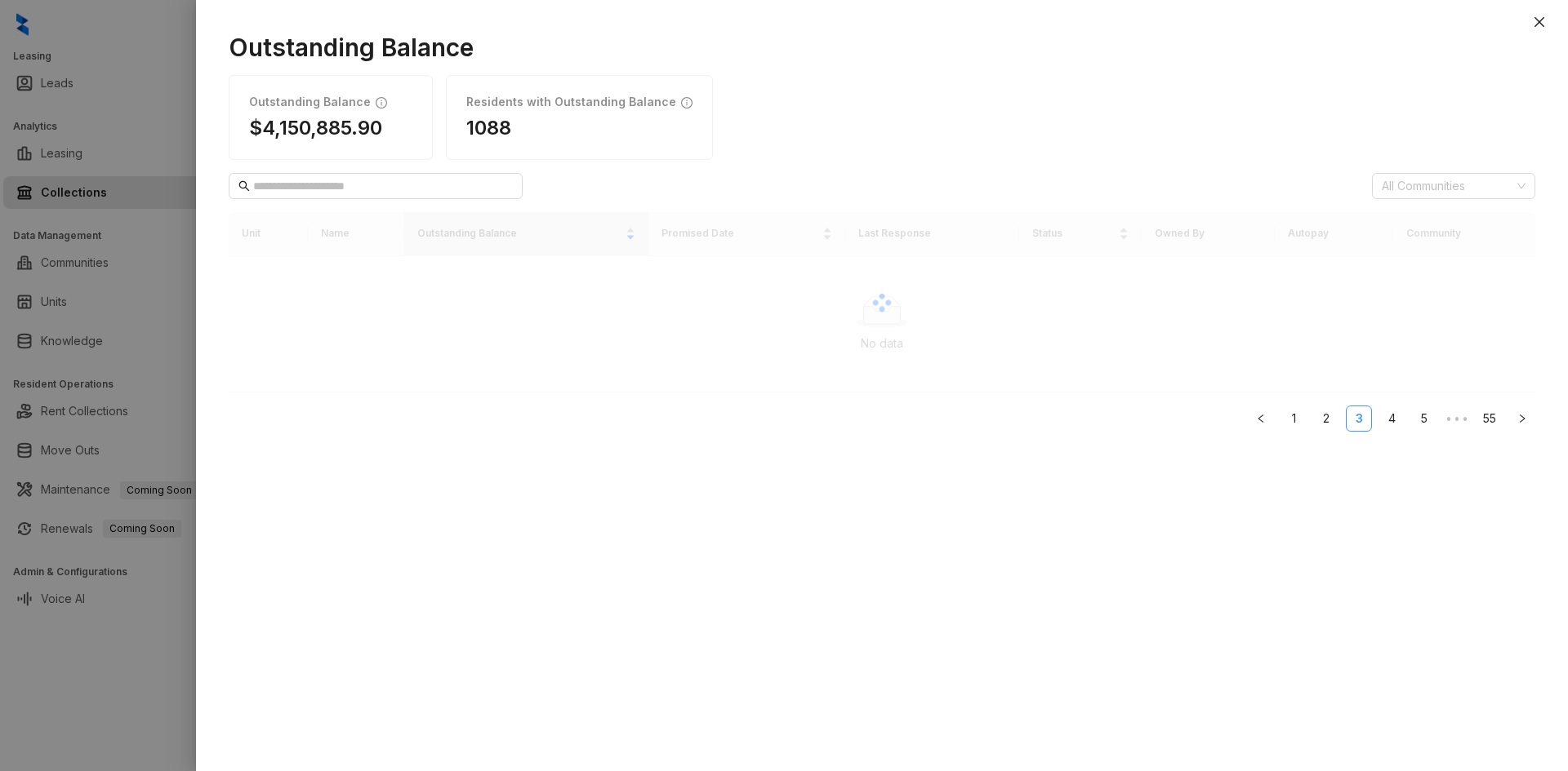
scroll to position [0, 0]
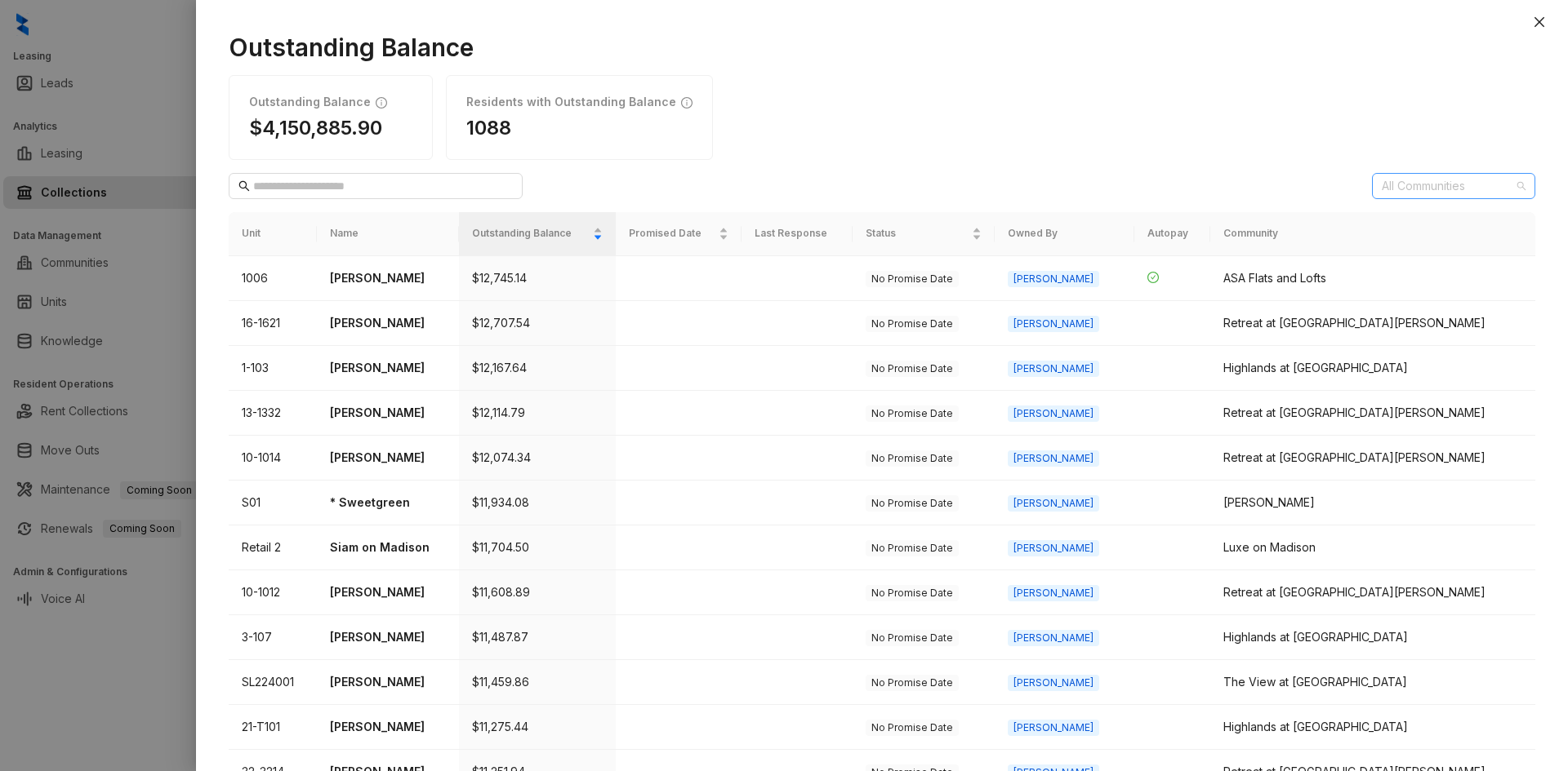
click at [1418, 184] on div at bounding box center [1445, 185] width 140 height 23
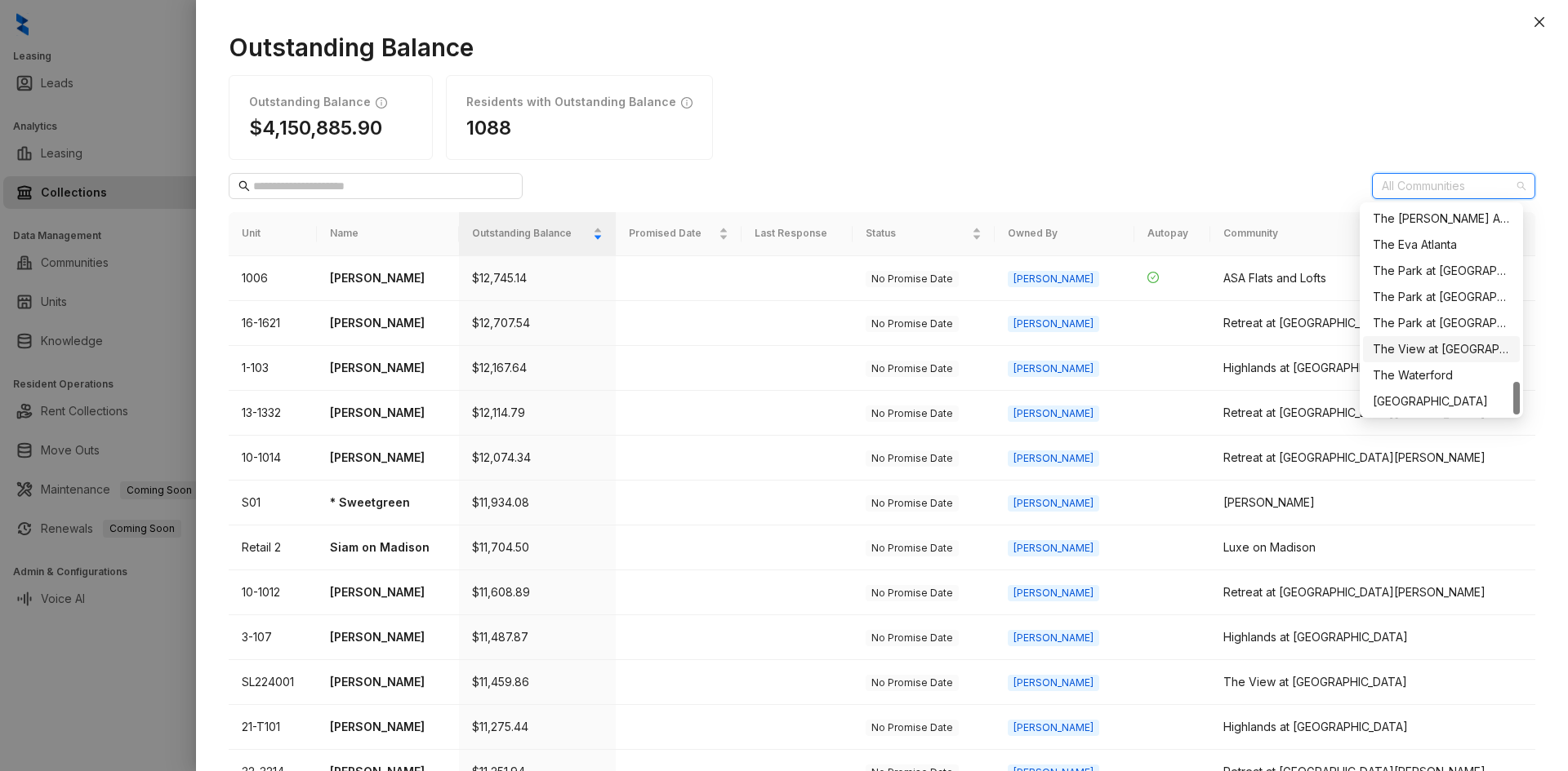
scroll to position [934, 0]
click at [1424, 361] on div "The [PERSON_NAME]" at bounding box center [1442, 356] width 137 height 18
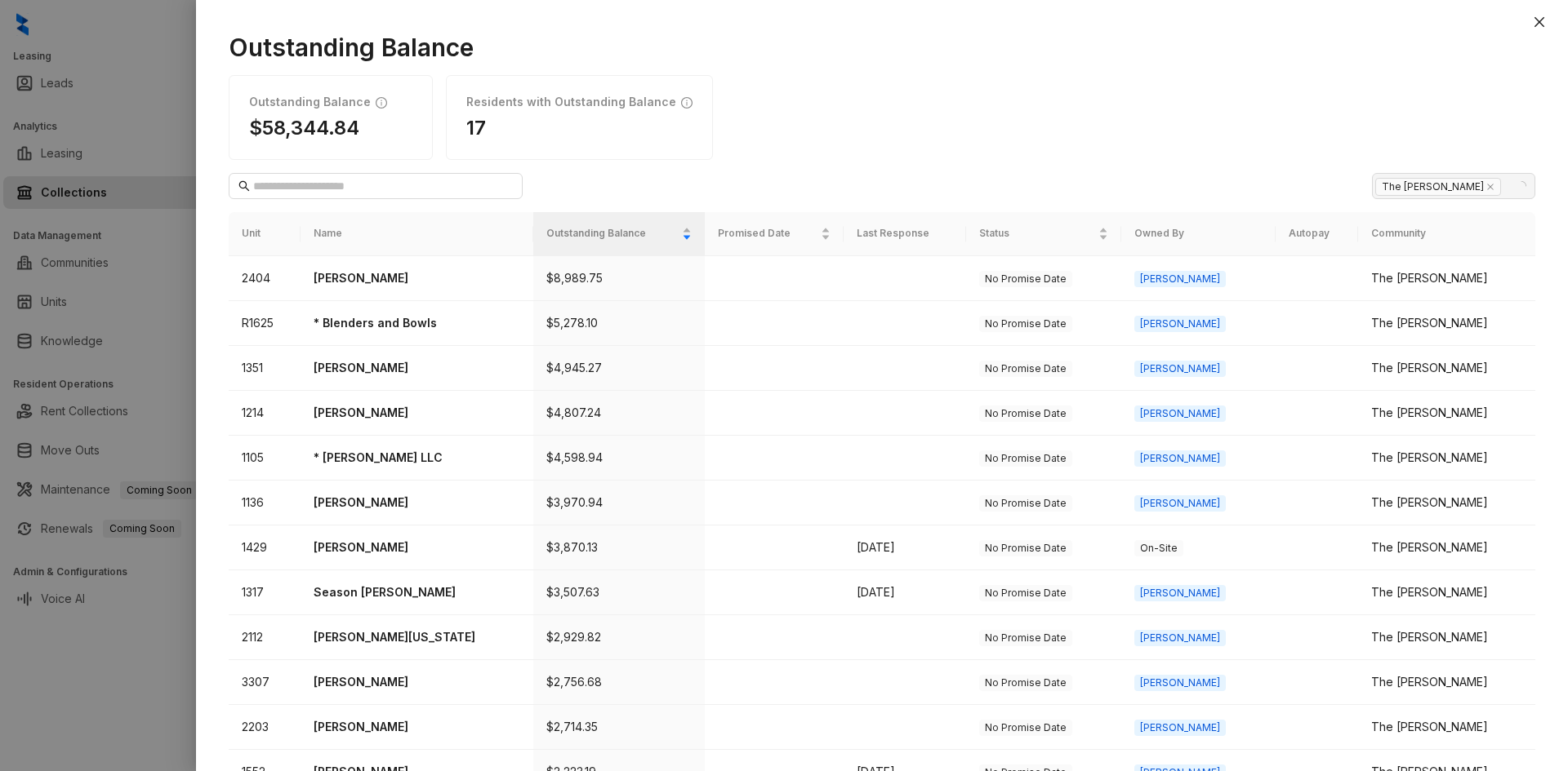
click at [1069, 98] on div "Outstanding Balance $58,344.84 Residents with Outstanding Balance 17" at bounding box center [882, 117] width 1307 height 85
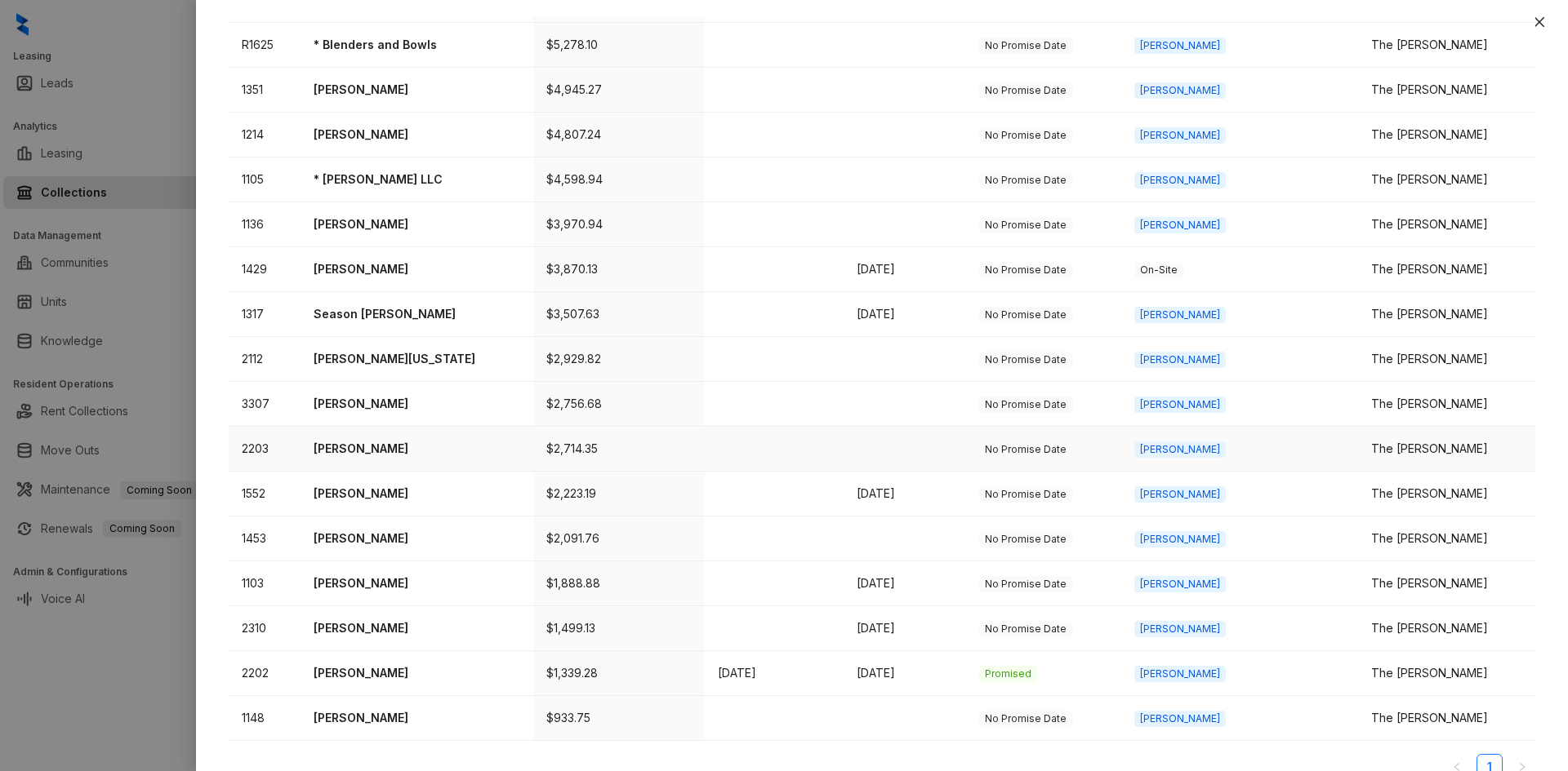
scroll to position [303, 0]
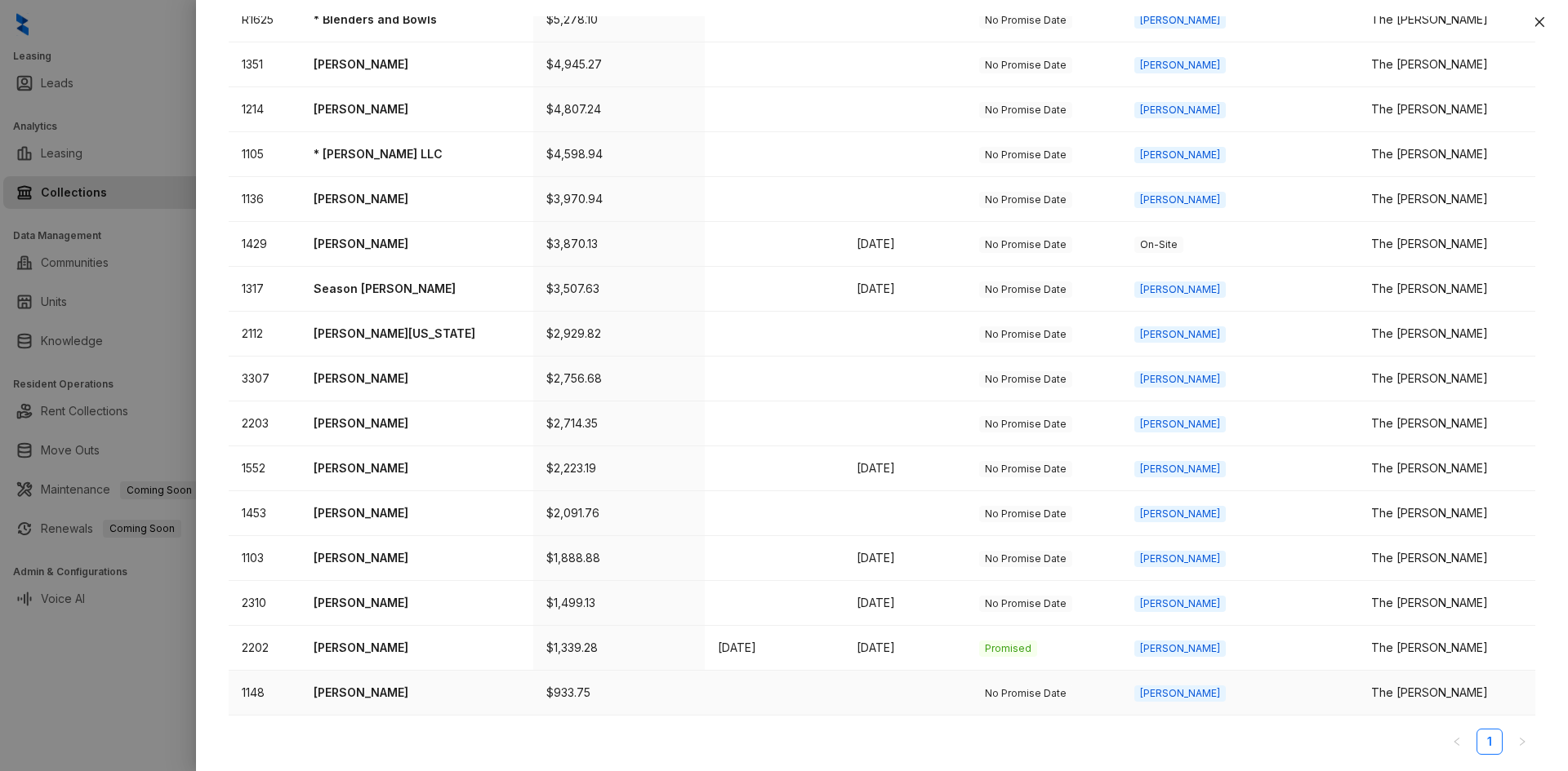
click at [1456, 694] on div "The [PERSON_NAME]" at bounding box center [1446, 693] width 151 height 18
click at [341, 683] on td "[PERSON_NAME]" at bounding box center [417, 693] width 233 height 45
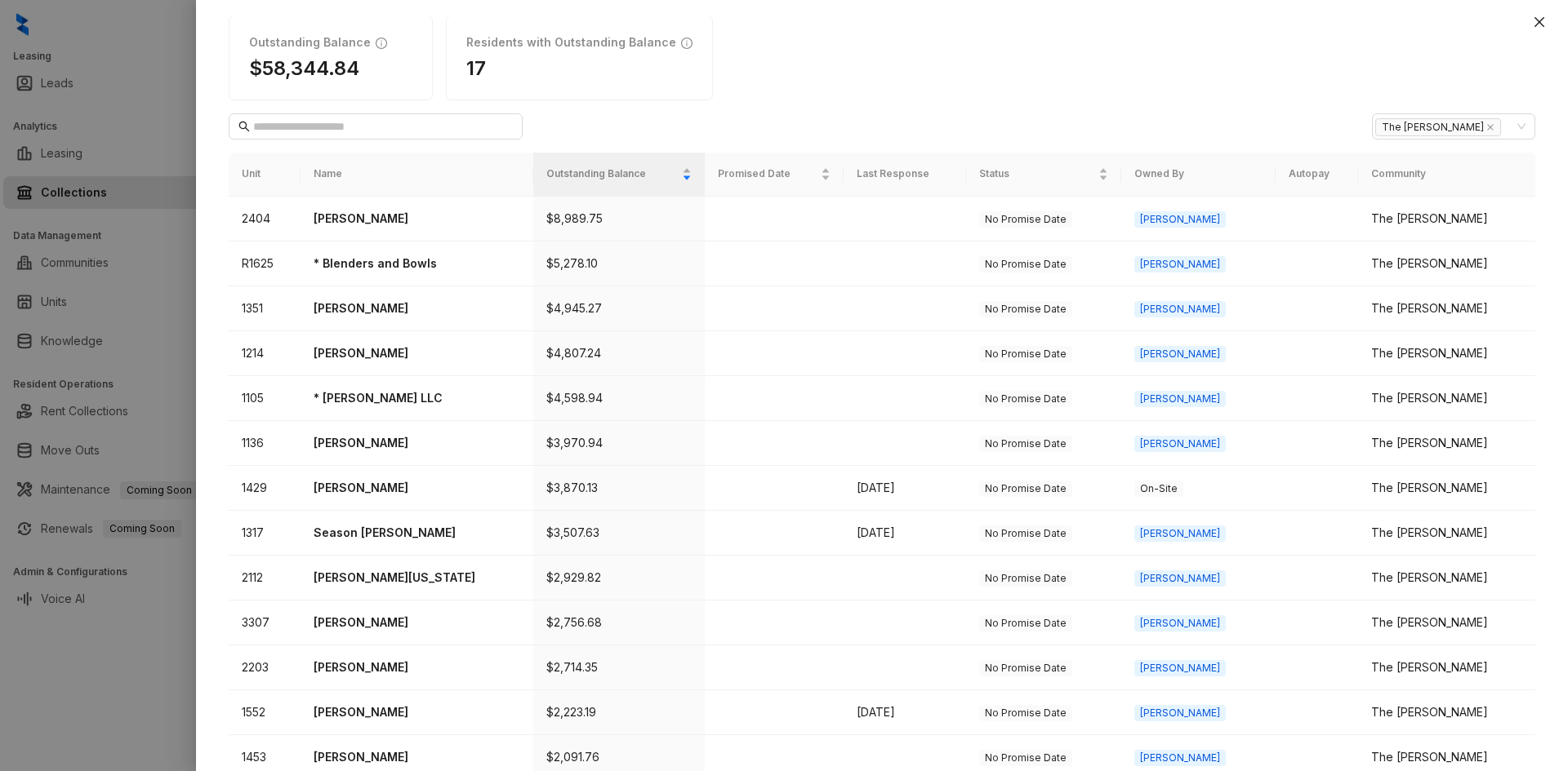
scroll to position [59, 0]
click at [935, 217] on td at bounding box center [905, 220] width 123 height 45
click at [790, 218] on td at bounding box center [774, 220] width 139 height 45
click at [1359, 228] on td at bounding box center [1317, 220] width 83 height 45
click at [1447, 220] on div "The [PERSON_NAME]" at bounding box center [1446, 219] width 151 height 18
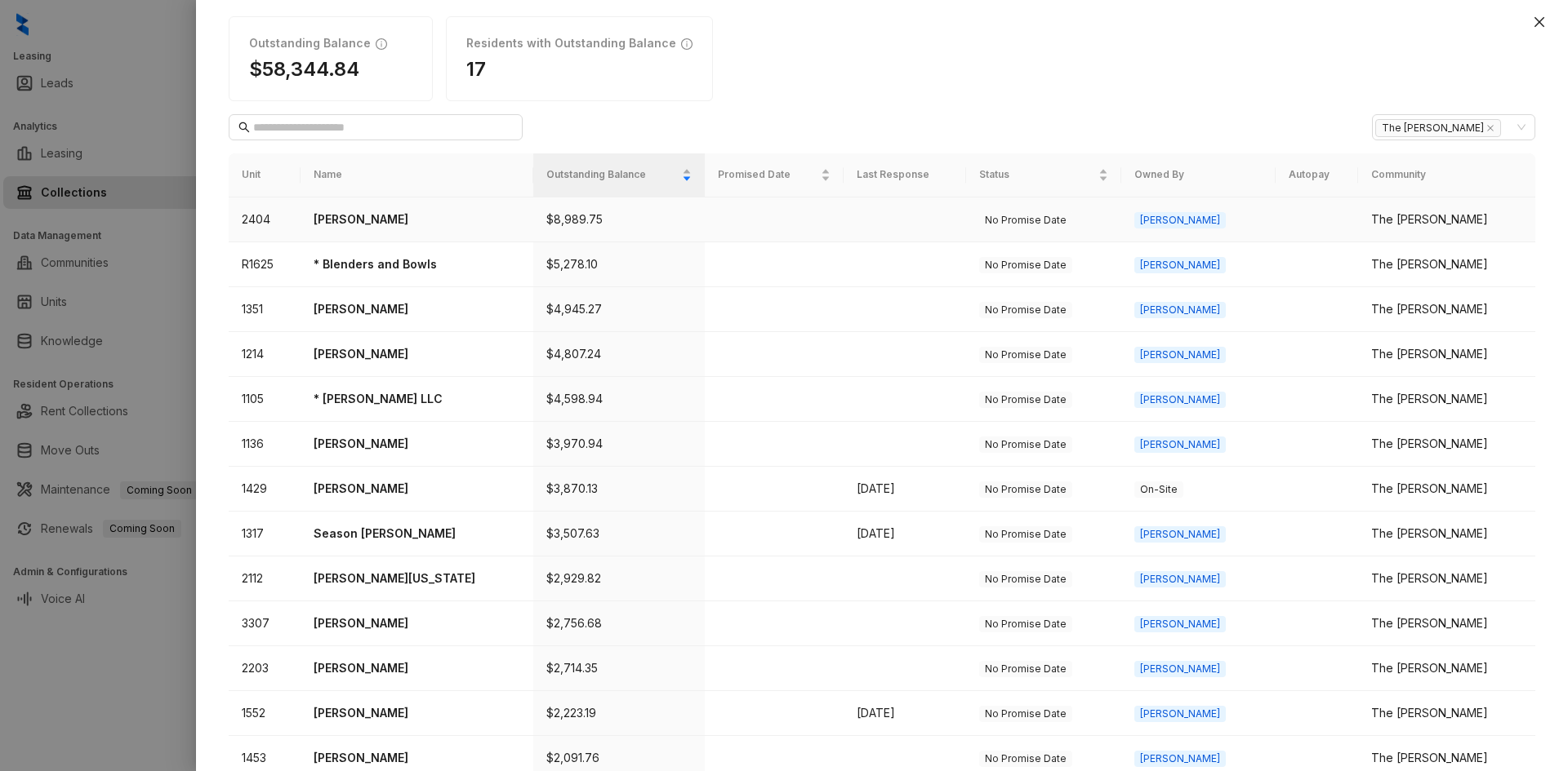
click at [1231, 208] on td "[PERSON_NAME]" at bounding box center [1198, 220] width 154 height 45
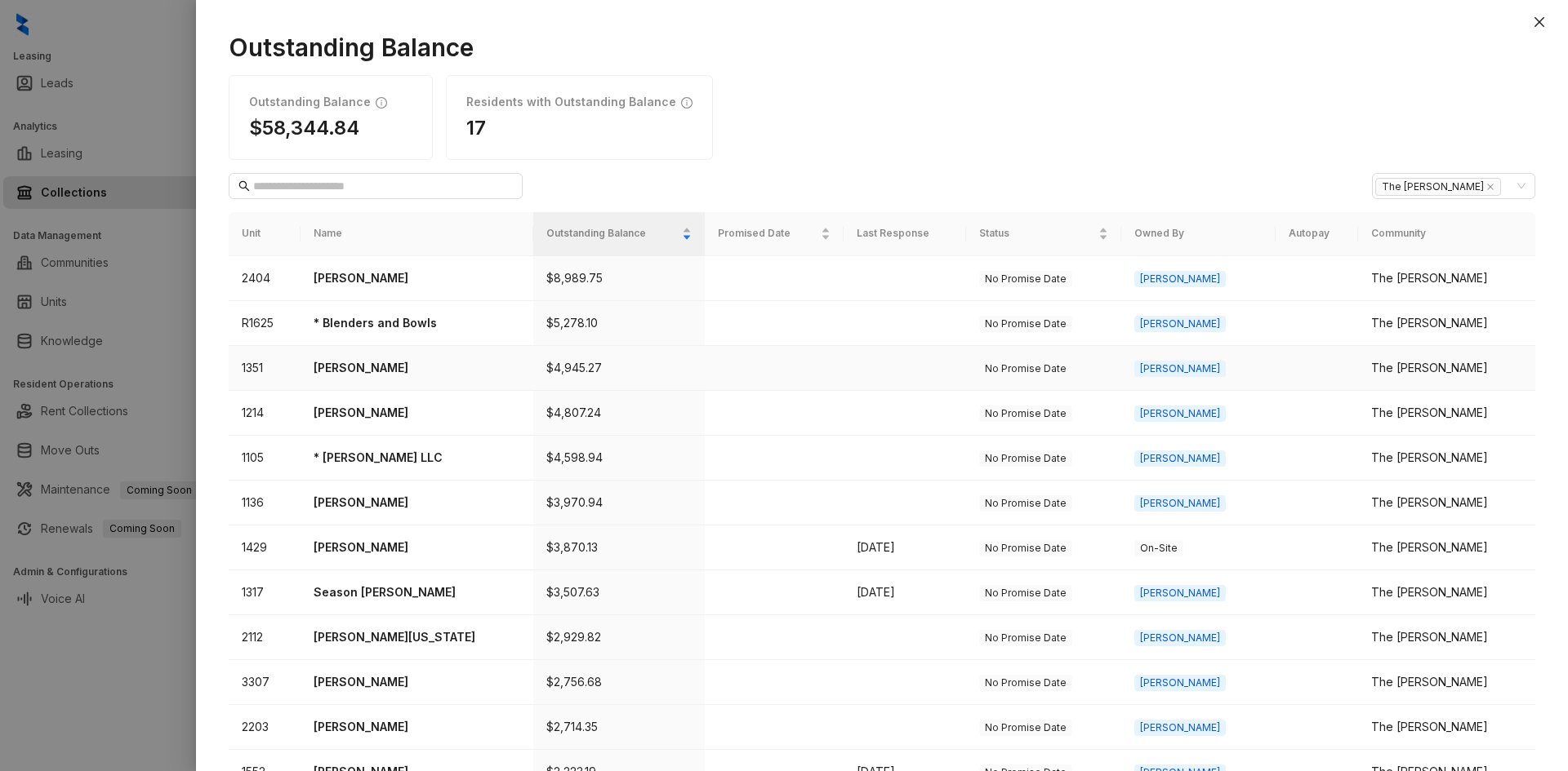
click at [352, 371] on p "[PERSON_NAME]" at bounding box center [416, 368] width 207 height 18
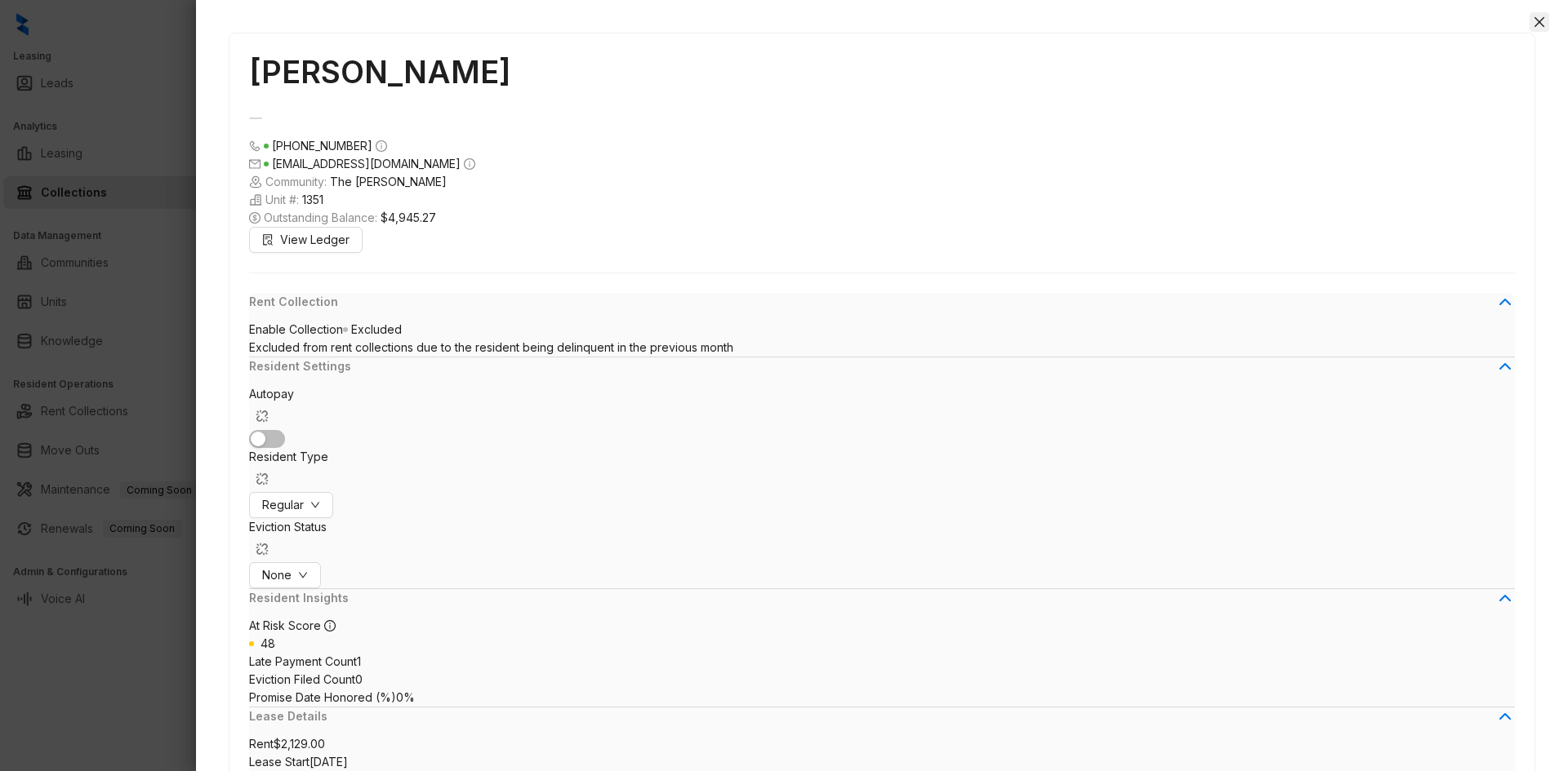
click at [1545, 27] on icon "close" at bounding box center [1539, 22] width 13 height 13
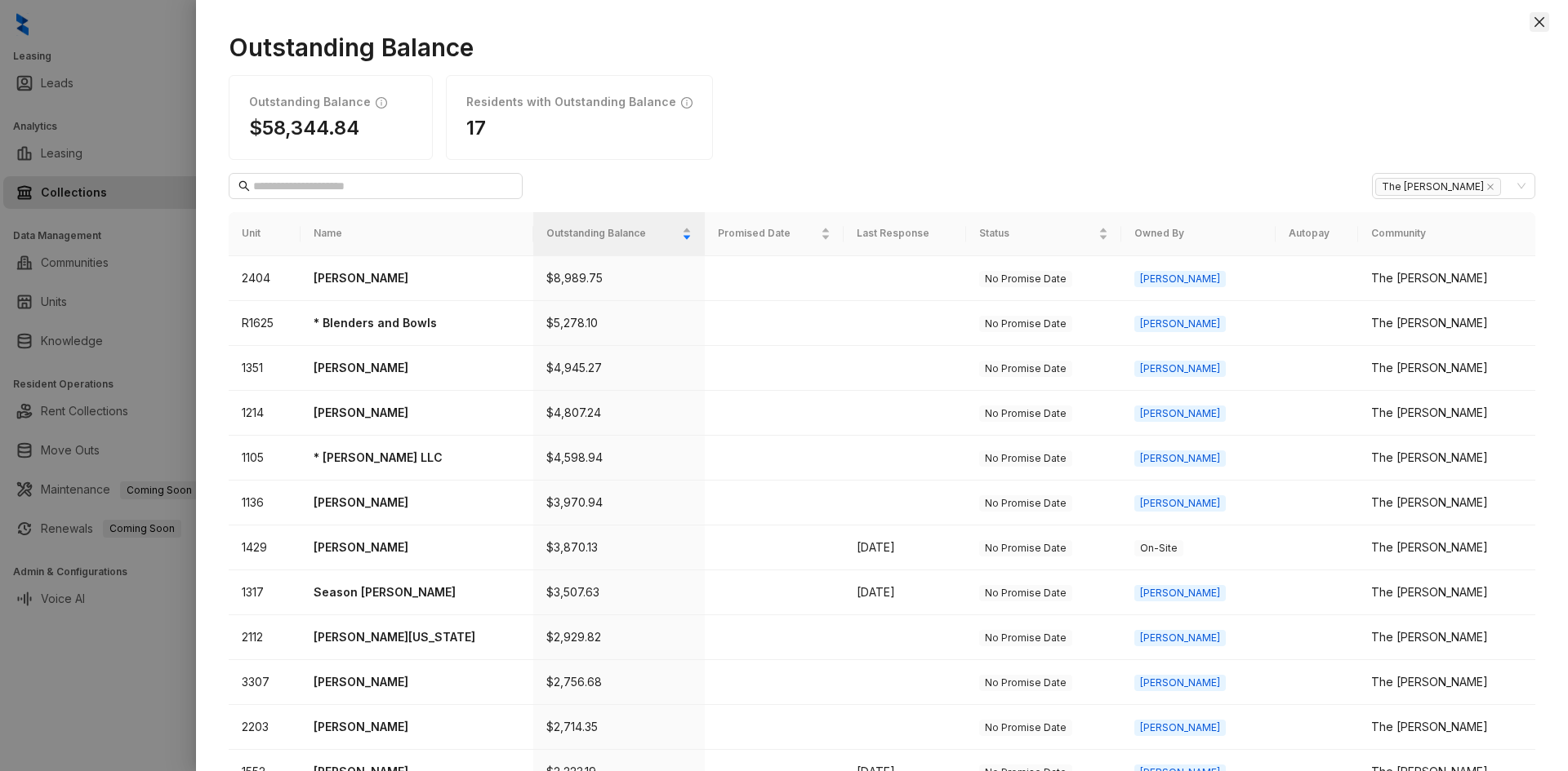
click at [1538, 24] on icon "close" at bounding box center [1539, 22] width 10 height 10
